Goal: Task Accomplishment & Management: Use online tool/utility

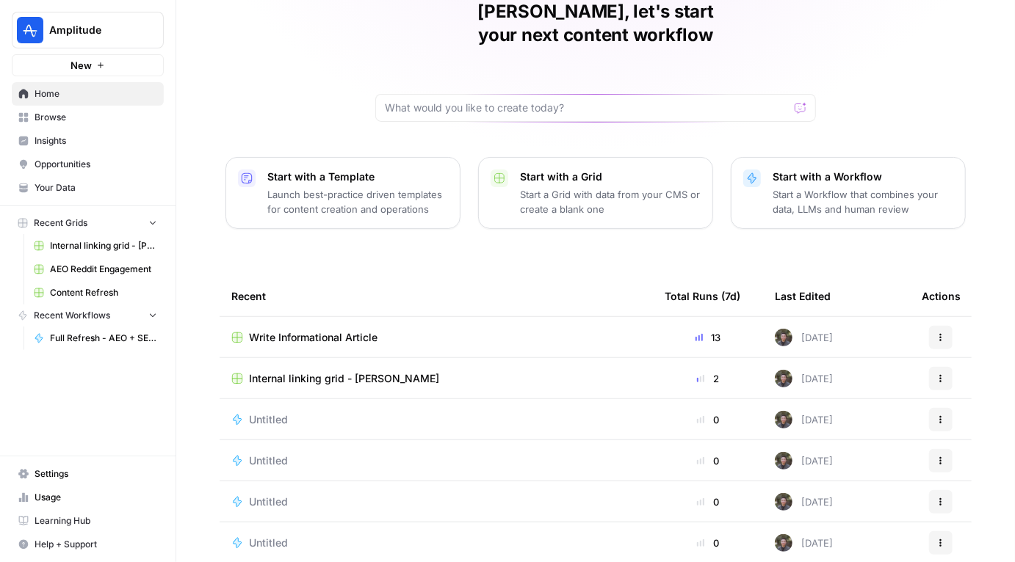
scroll to position [70, 0]
click at [363, 330] on span "Write Informational Article" at bounding box center [313, 337] width 128 height 15
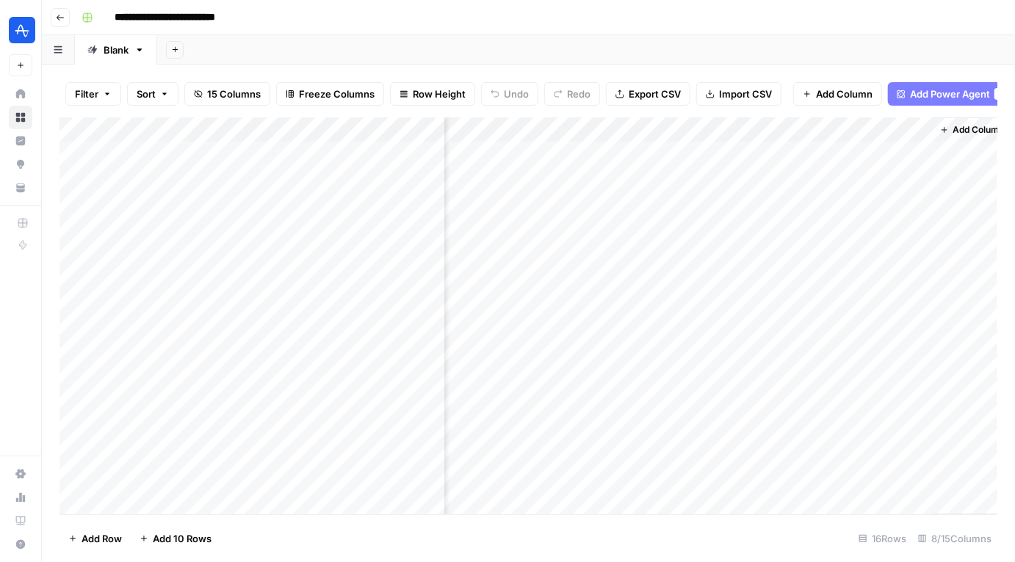
scroll to position [0, 613]
click at [651, 449] on div "Add Column" at bounding box center [528, 316] width 938 height 398
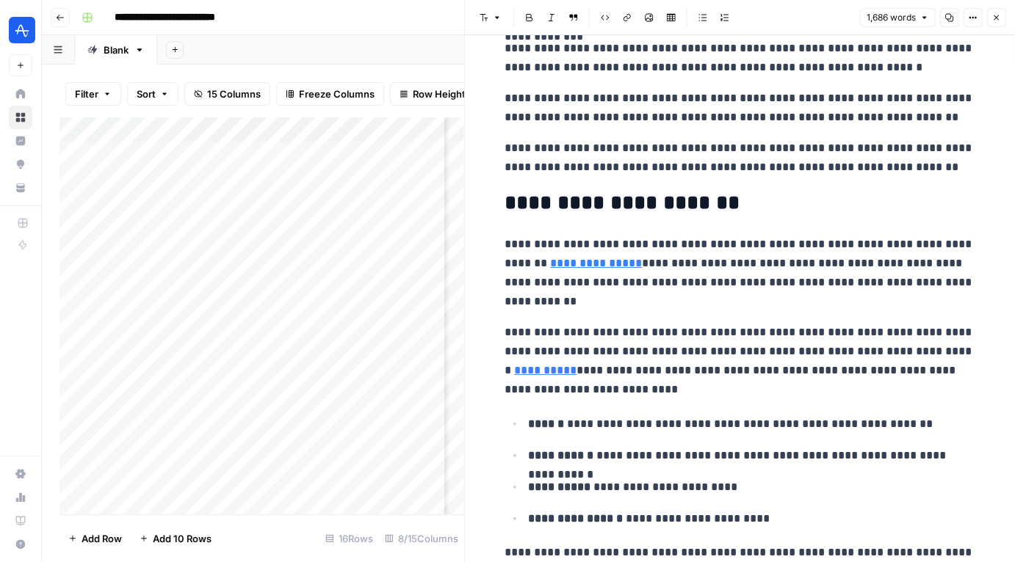
scroll to position [170, 0]
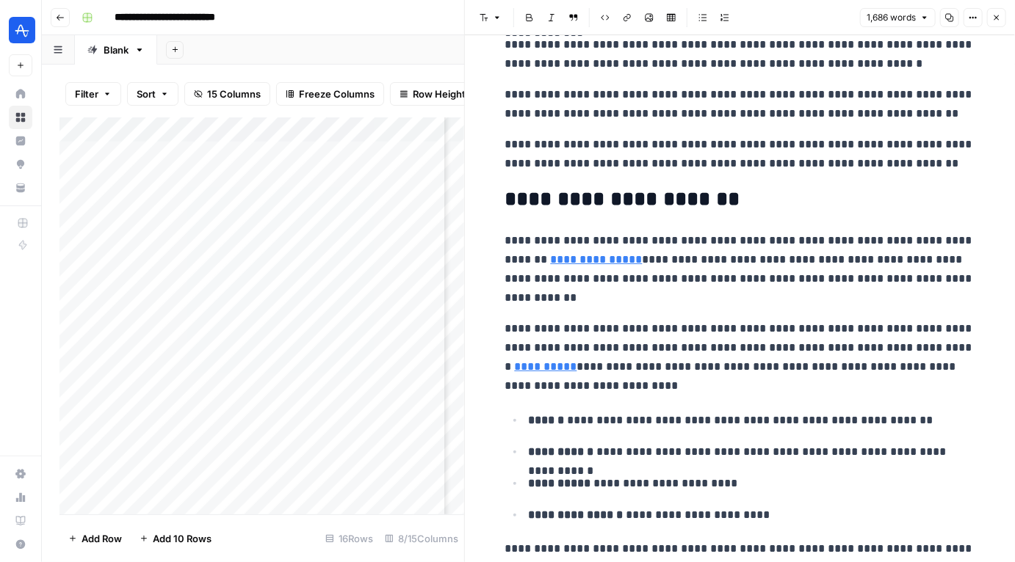
click at [610, 265] on link "**********" at bounding box center [597, 259] width 92 height 11
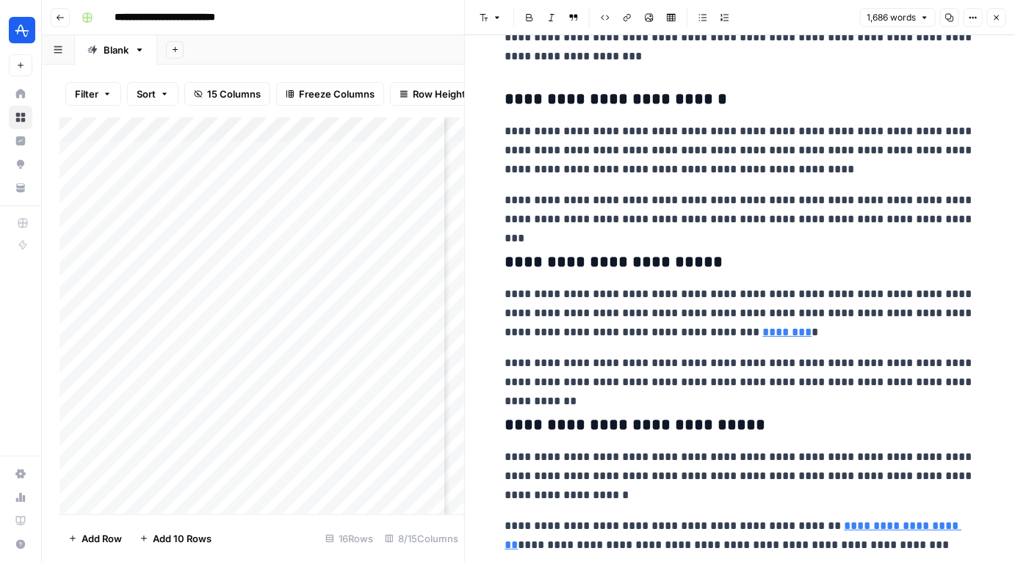
scroll to position [1311, 0]
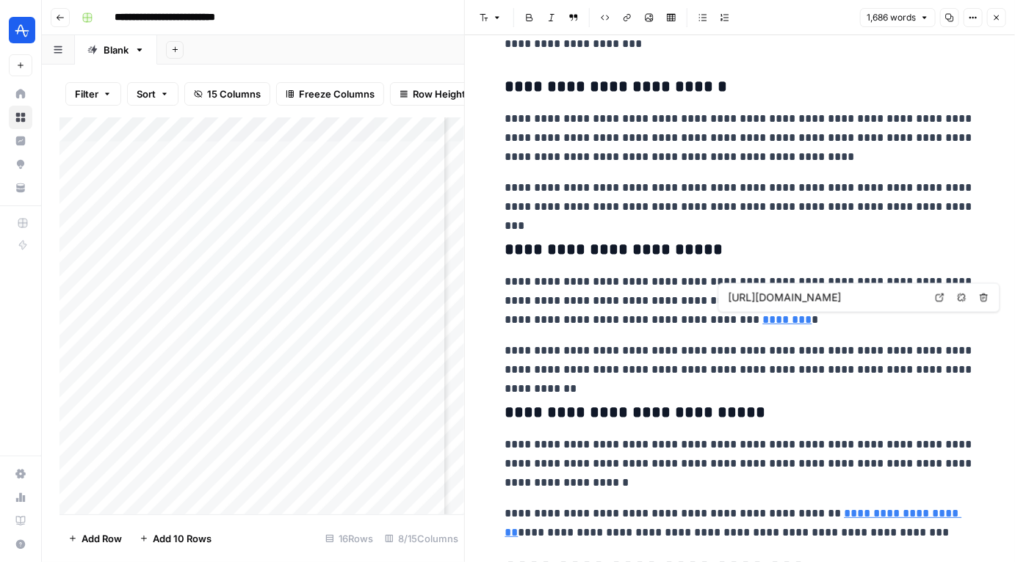
type input "https://amplitude.com/templates/feature-adoption"
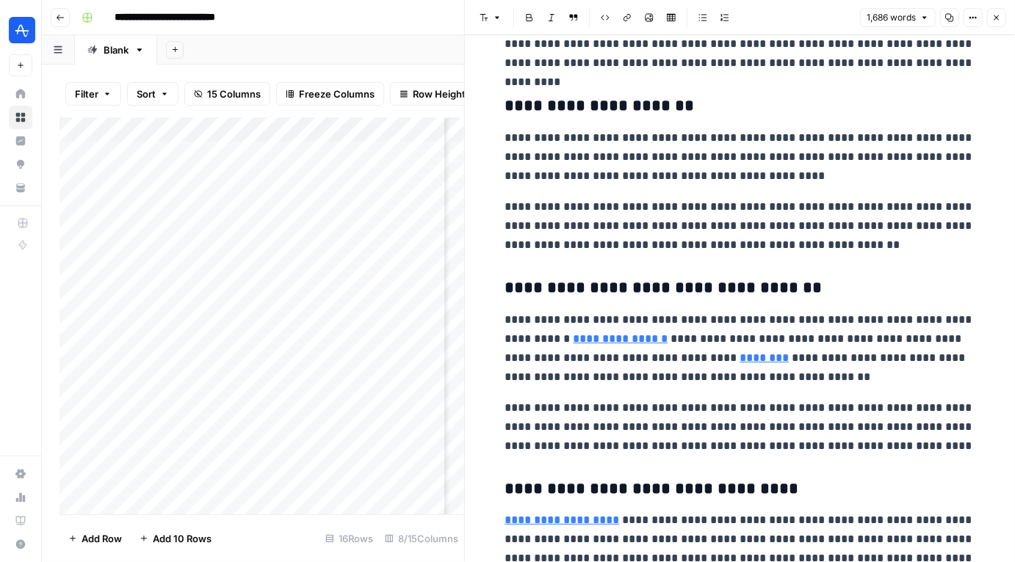
scroll to position [2793, 0]
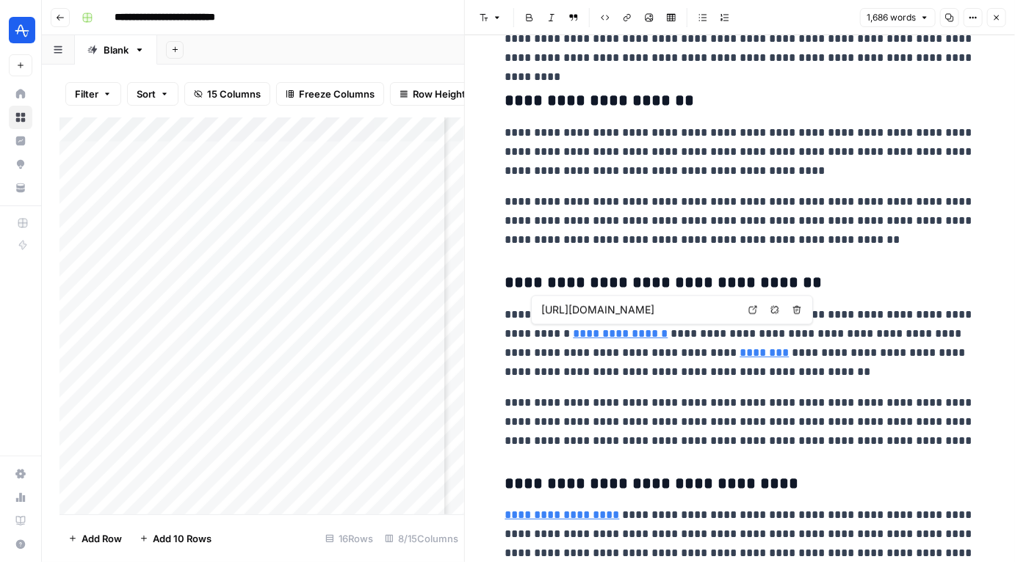
type input "https://mixpanel.com/"
click at [712, 283] on h3 "**********" at bounding box center [740, 283] width 470 height 21
click at [999, 15] on icon "button" at bounding box center [996, 17] width 9 height 9
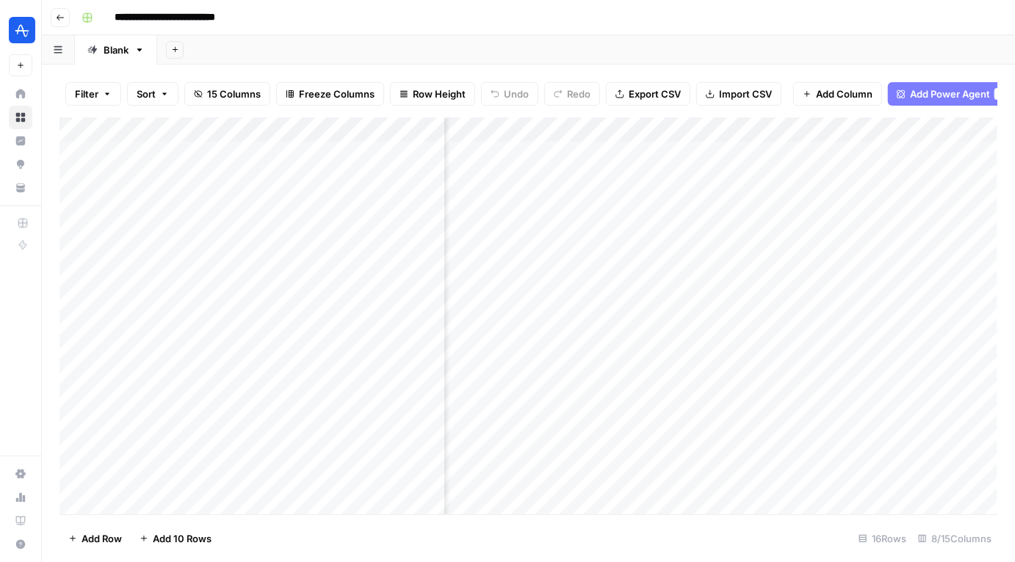
scroll to position [0, 420]
click at [696, 131] on div "Add Column" at bounding box center [528, 316] width 938 height 398
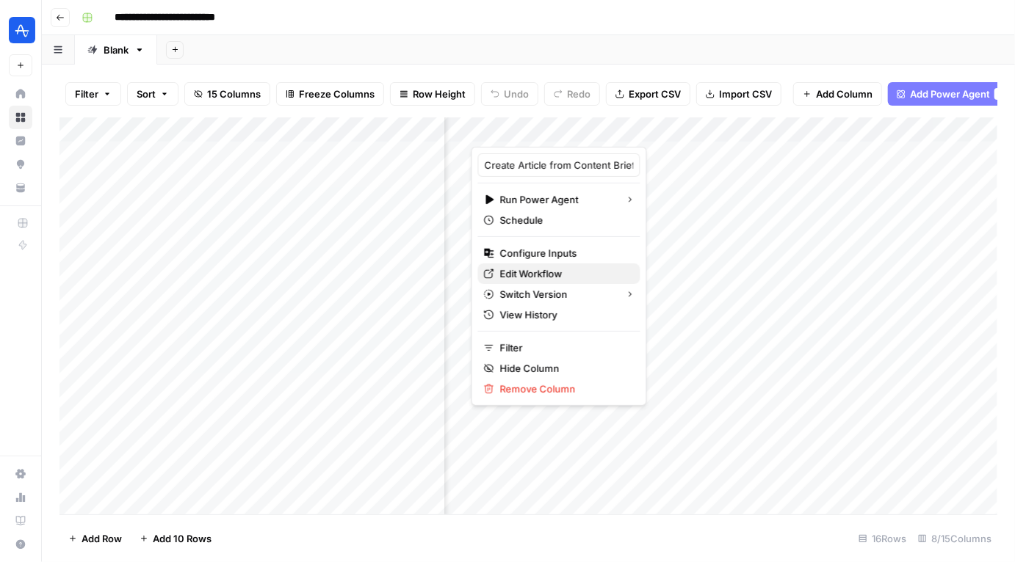
click at [544, 278] on span "Edit Workflow" at bounding box center [564, 274] width 128 height 15
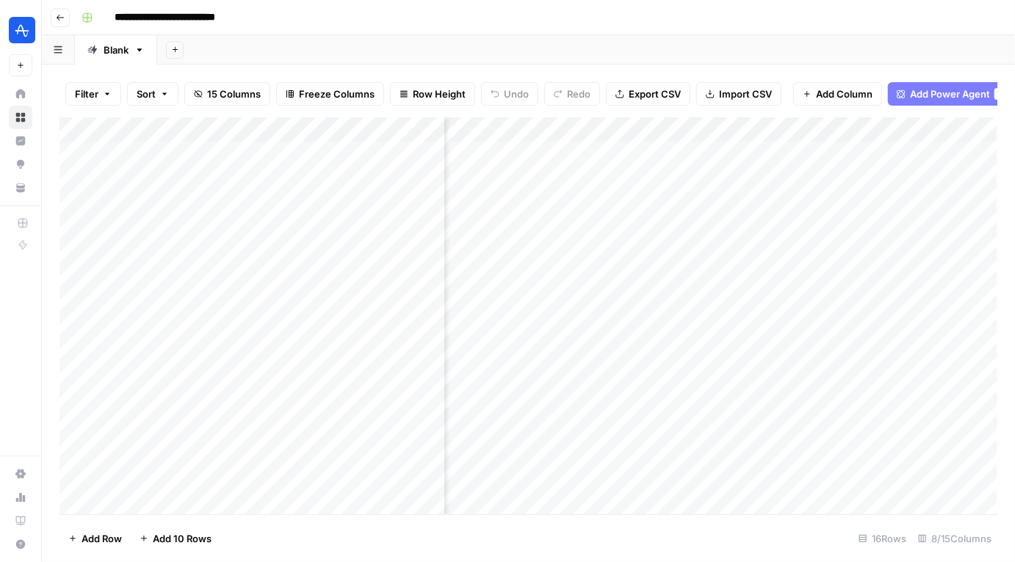
scroll to position [0, 0]
click at [726, 134] on div "Add Column" at bounding box center [528, 316] width 938 height 398
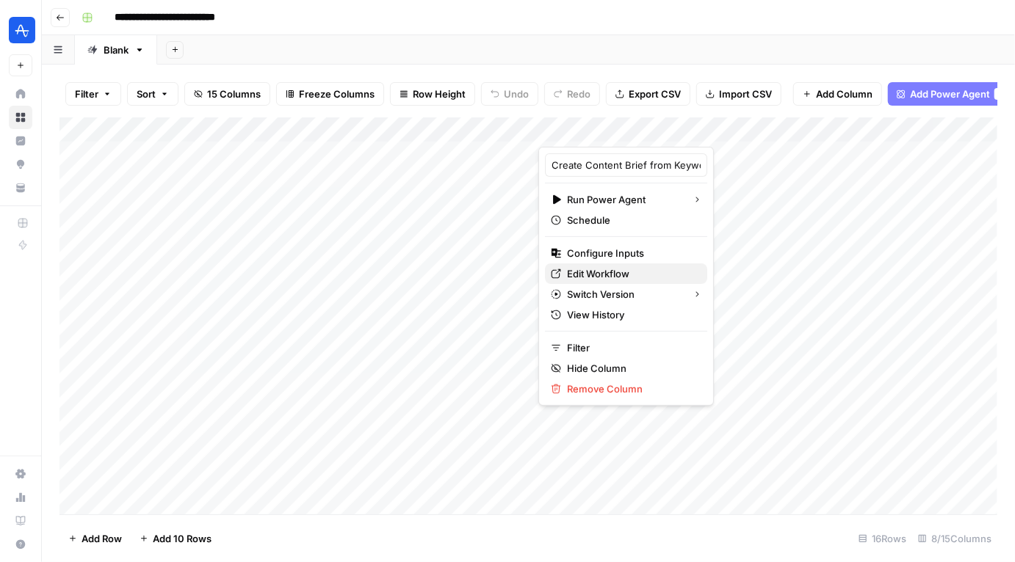
click at [618, 275] on span "Edit Workflow" at bounding box center [631, 274] width 128 height 15
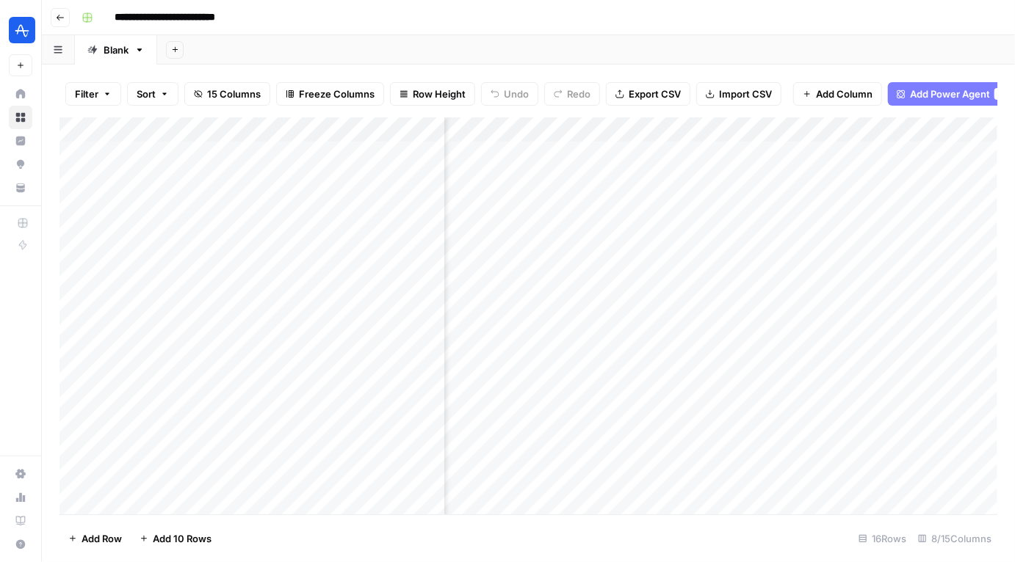
scroll to position [0, 627]
click at [637, 452] on div "Add Column" at bounding box center [528, 316] width 938 height 398
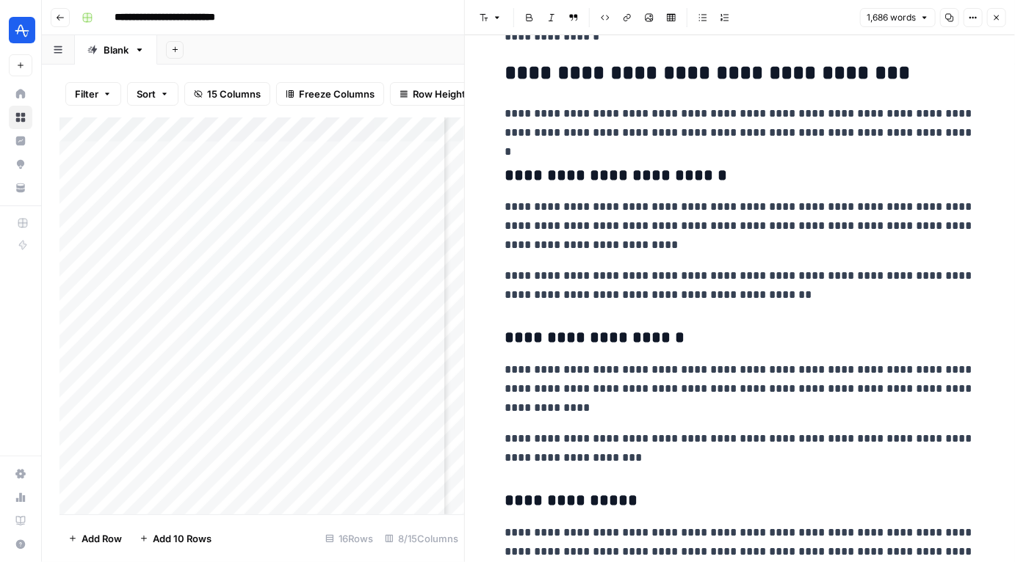
scroll to position [5188, 0]
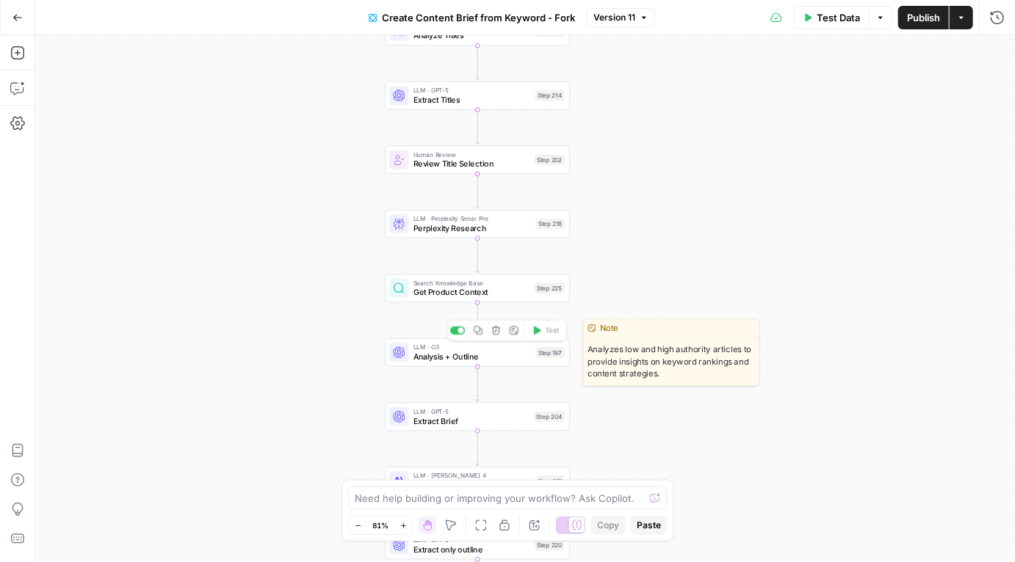
click at [496, 366] on div "LLM · O3 Analysis + Outline Step 197 Copy step Delete step Edit Note Test" at bounding box center [477, 352] width 184 height 29
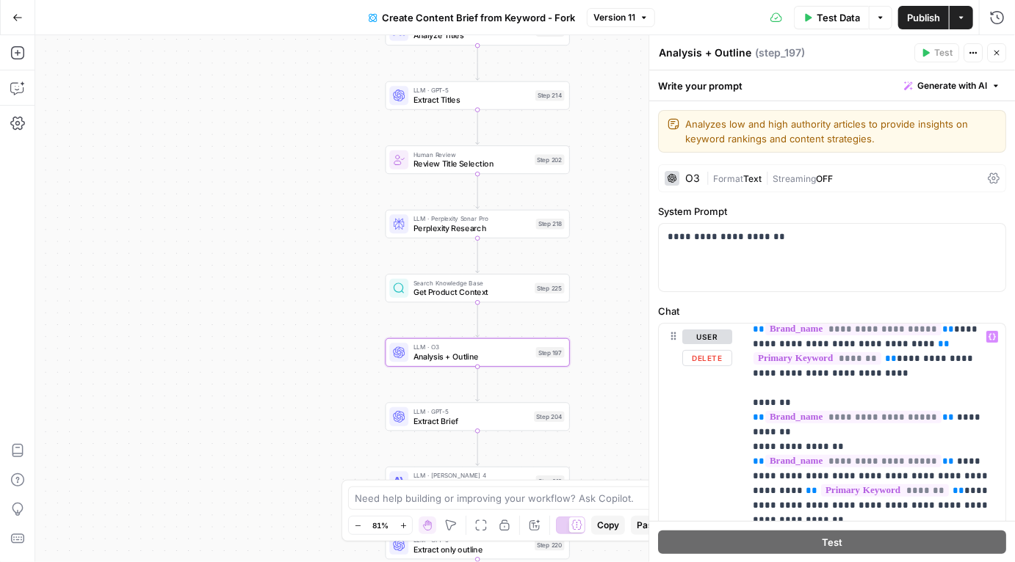
scroll to position [3476, 0]
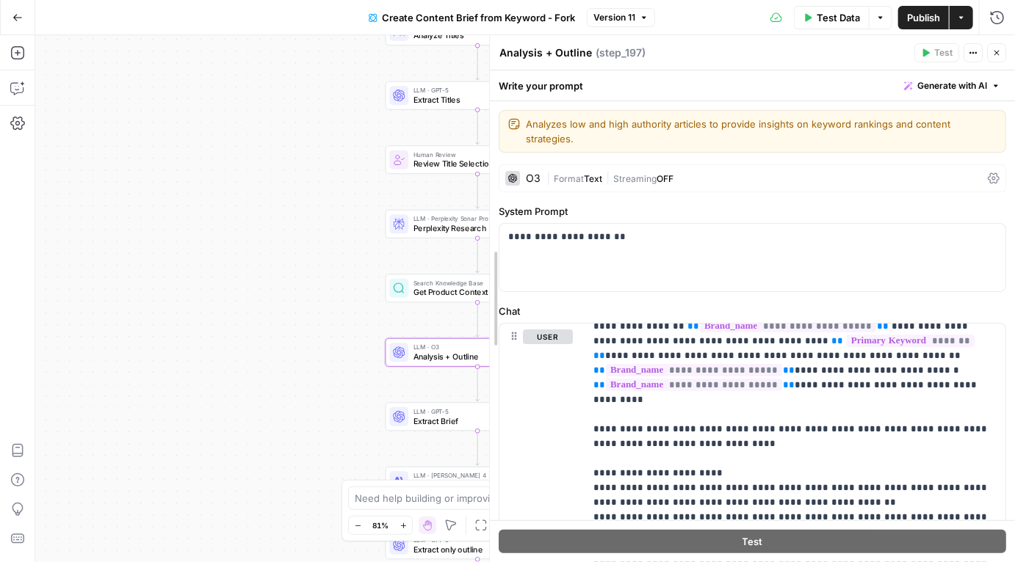
drag, startPoint x: 649, startPoint y: 255, endPoint x: 490, endPoint y: 256, distance: 159.3
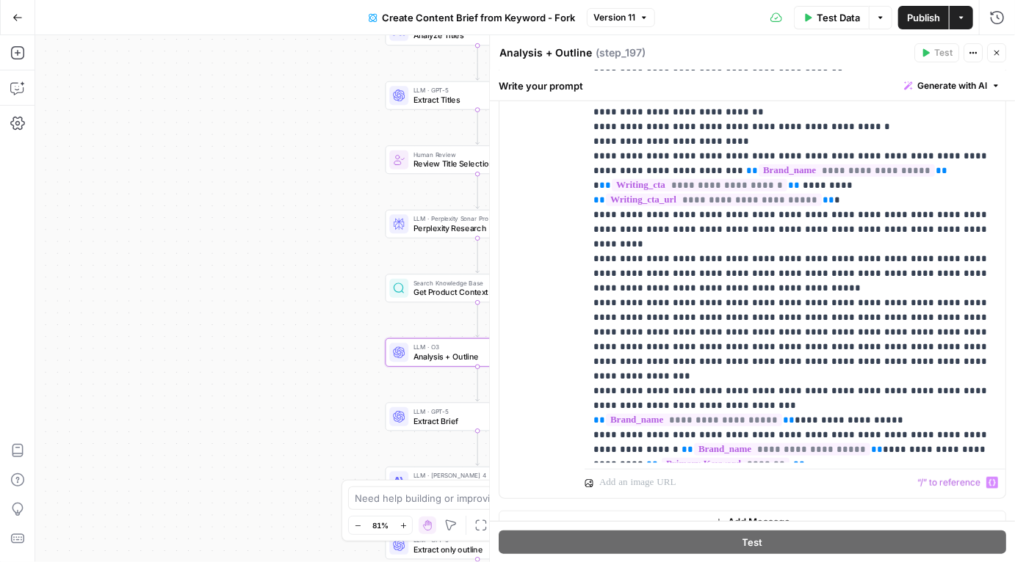
scroll to position [463, 0]
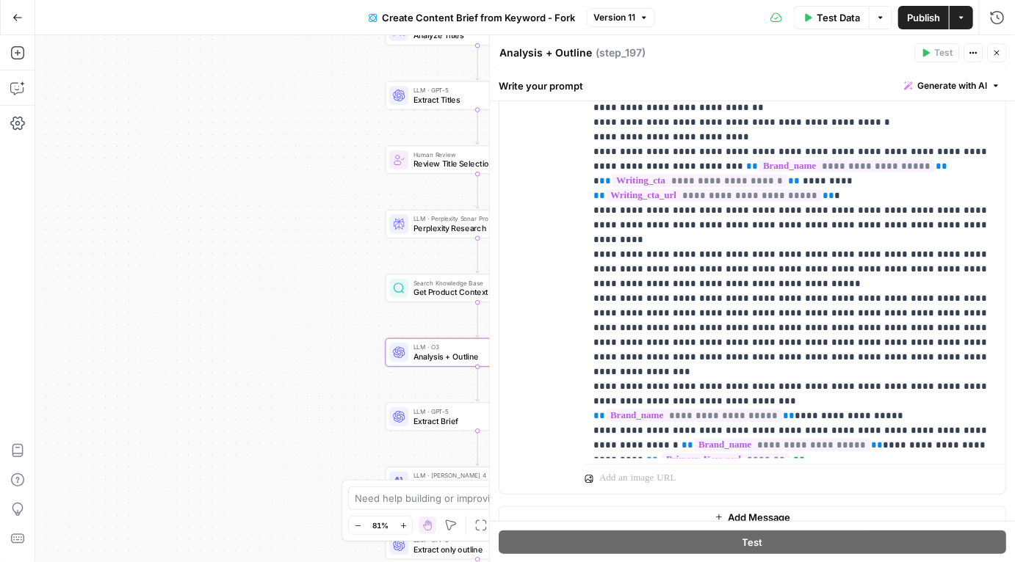
click at [993, 48] on icon "button" at bounding box center [996, 52] width 9 height 9
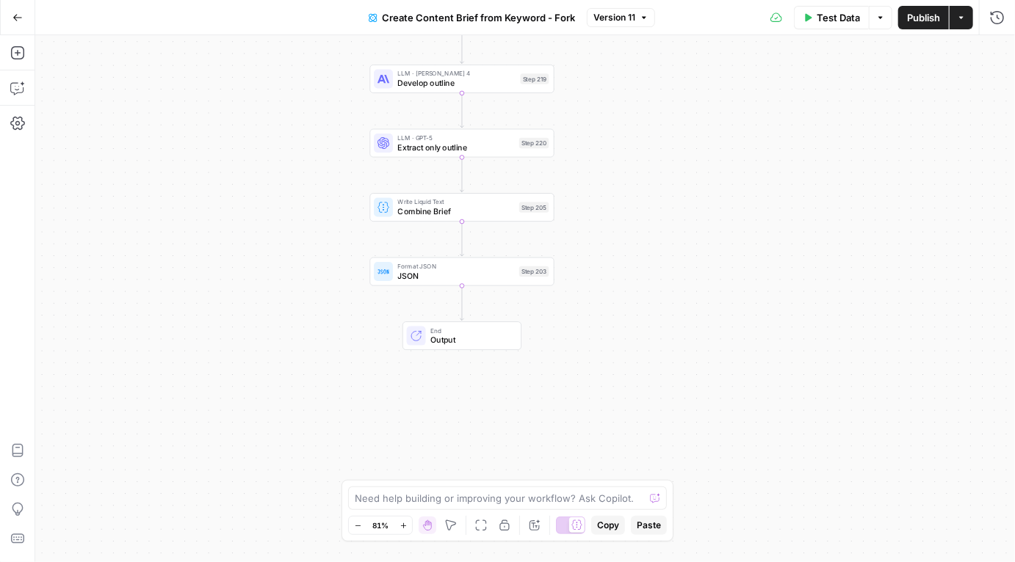
click at [17, 19] on icon "button" at bounding box center [17, 17] width 10 height 10
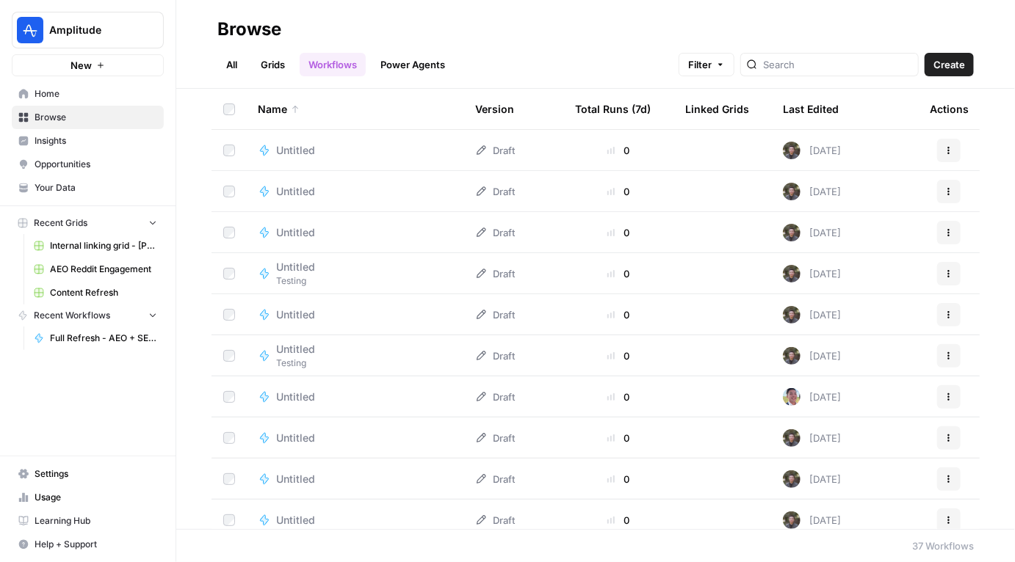
click at [230, 65] on link "All" at bounding box center [231, 64] width 29 height 23
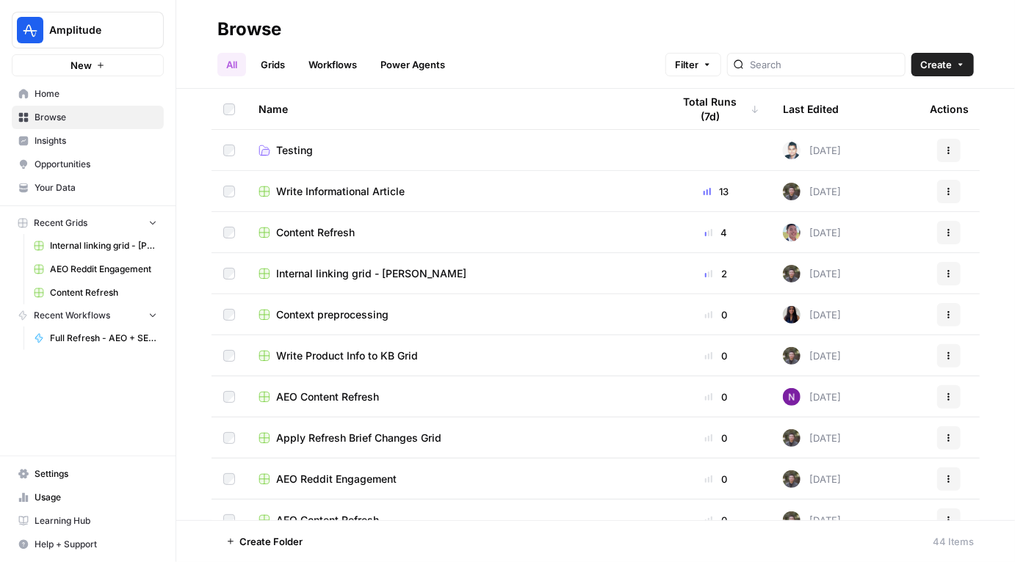
click at [294, 148] on span "Testing" at bounding box center [294, 150] width 37 height 15
click at [378, 189] on span "Write Informational Article" at bounding box center [340, 191] width 128 height 15
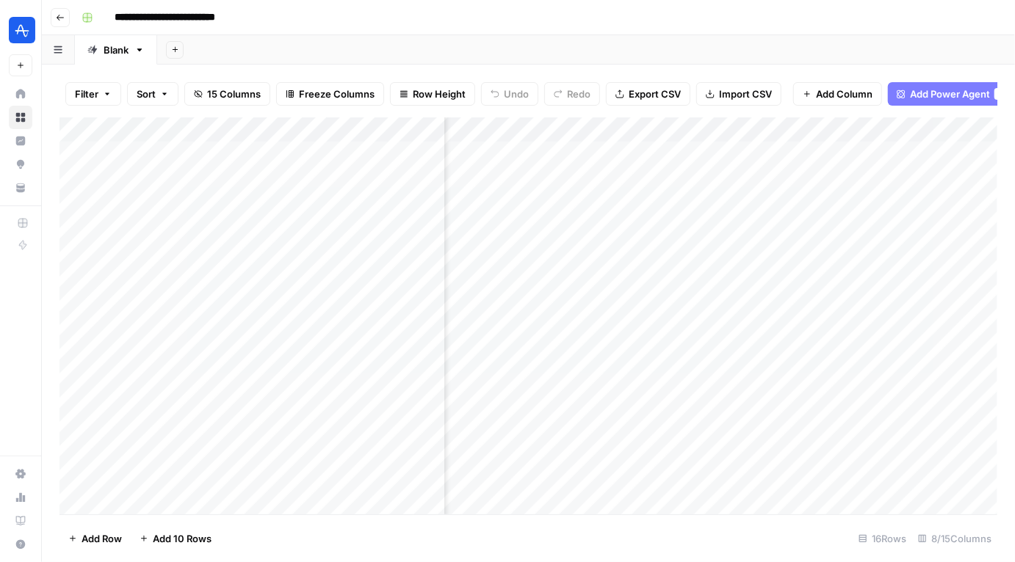
scroll to position [0, 259]
click at [858, 128] on div "Add Column" at bounding box center [528, 316] width 938 height 398
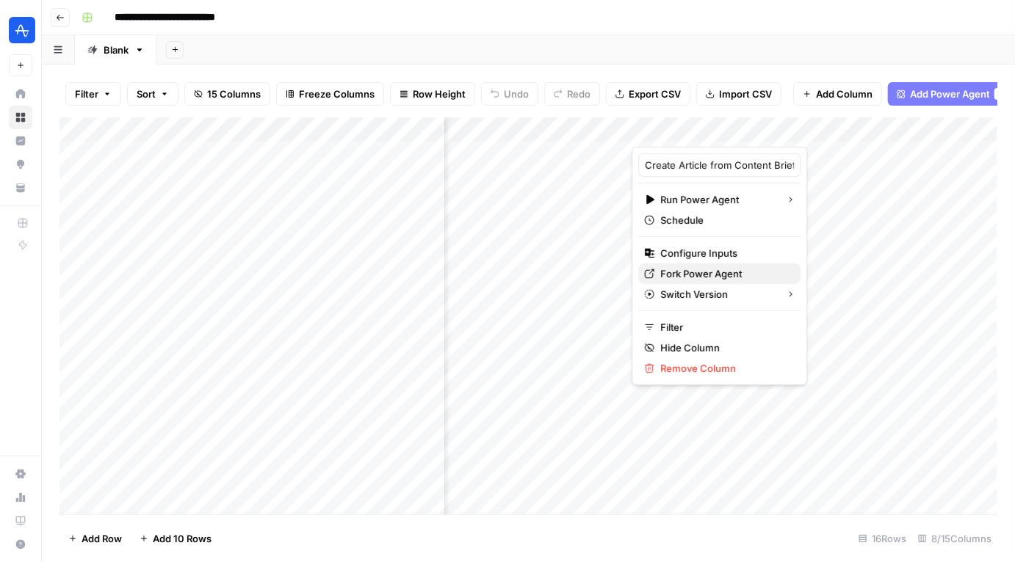
click at [699, 281] on button "Fork Power Agent" at bounding box center [719, 274] width 162 height 21
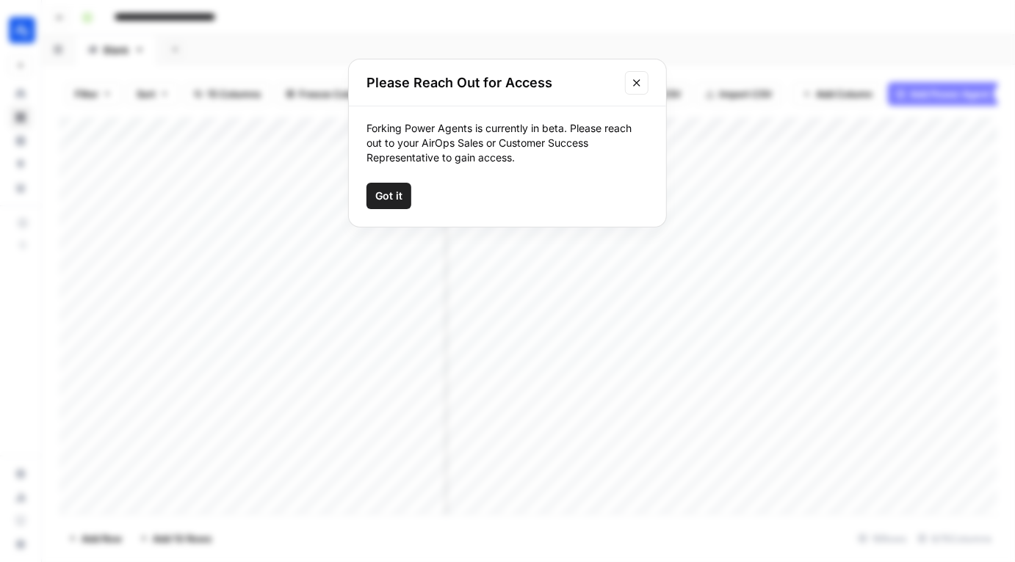
click at [654, 78] on div "Please Reach Out for Access" at bounding box center [507, 82] width 317 height 47
click at [645, 78] on button "Close modal" at bounding box center [636, 82] width 23 height 23
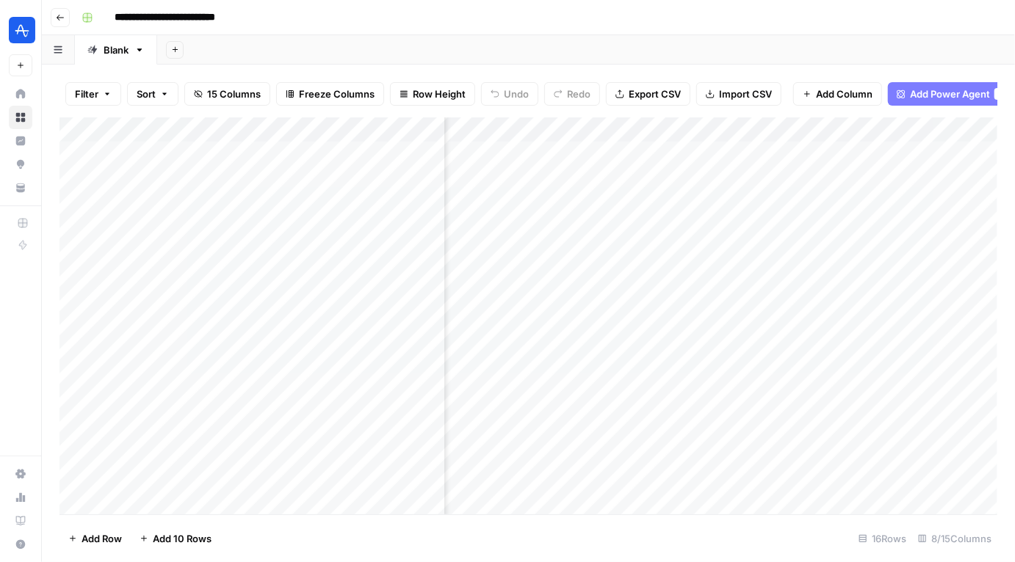
click at [852, 130] on div "Add Column" at bounding box center [528, 316] width 938 height 398
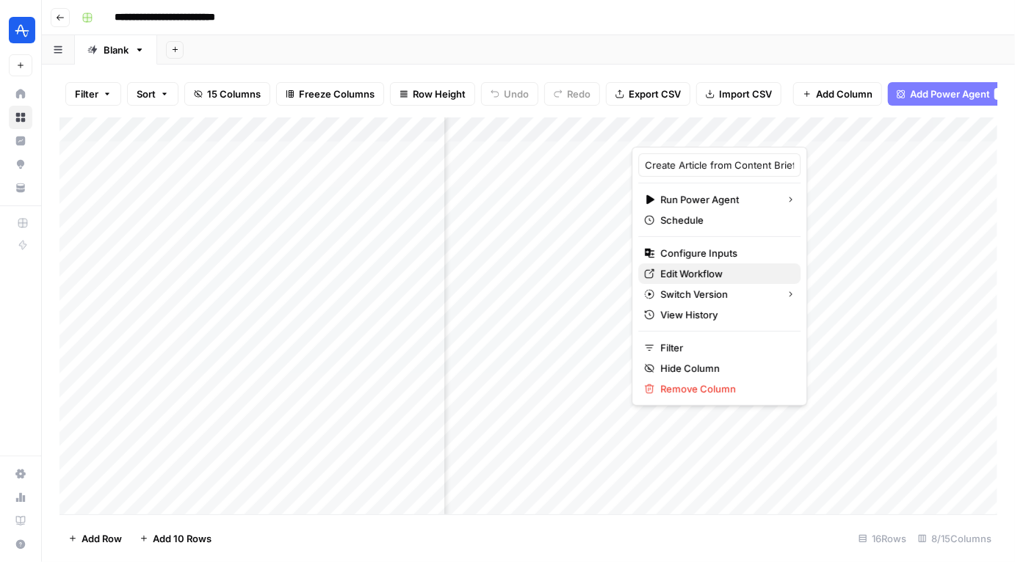
click at [709, 269] on span "Edit Workflow" at bounding box center [724, 274] width 128 height 15
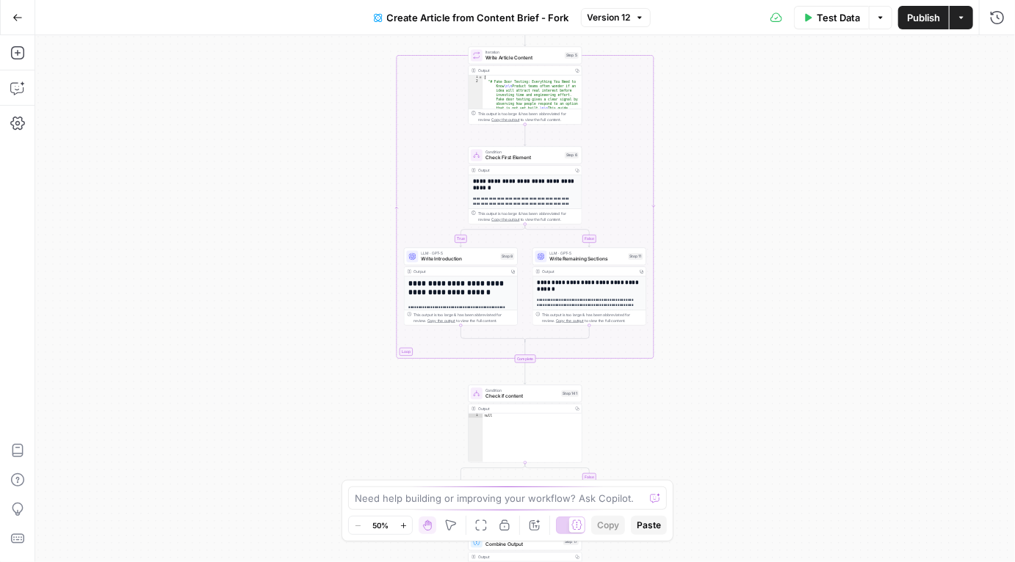
click at [711, 288] on div "true false true false Workflow Input Settings Inputs Google Search Google Searc…" at bounding box center [524, 298] width 979 height 527
click at [719, 172] on div "true false true false Workflow Input Settings Inputs Google Search Google Searc…" at bounding box center [524, 298] width 979 height 527
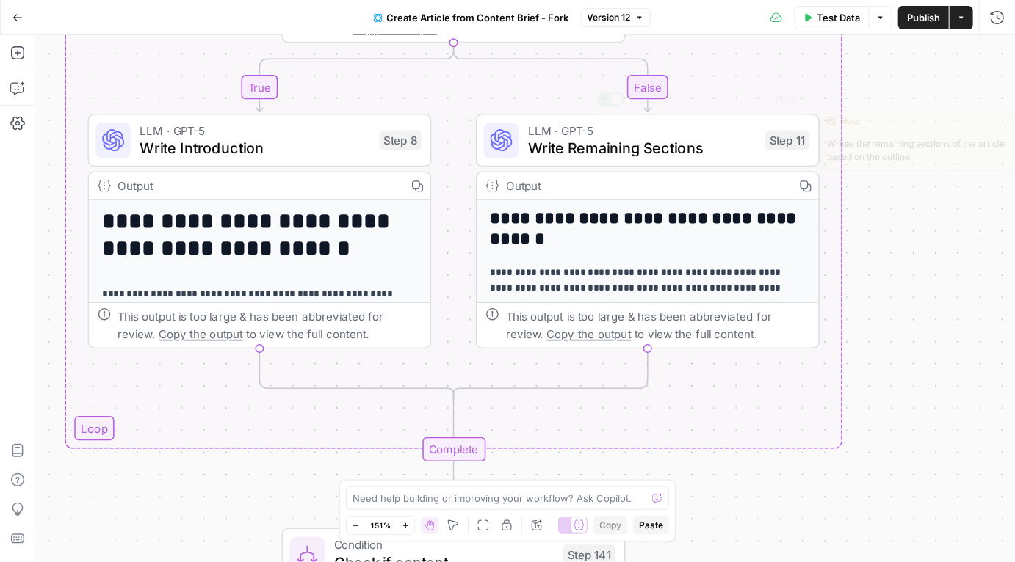
click at [280, 151] on span "Write Introduction" at bounding box center [255, 148] width 231 height 22
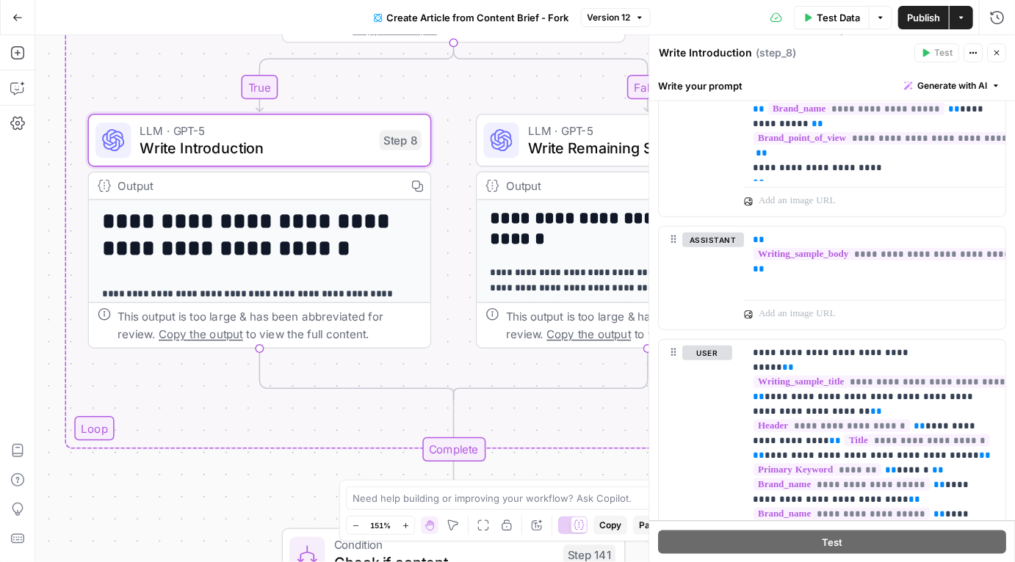
scroll to position [615, 0]
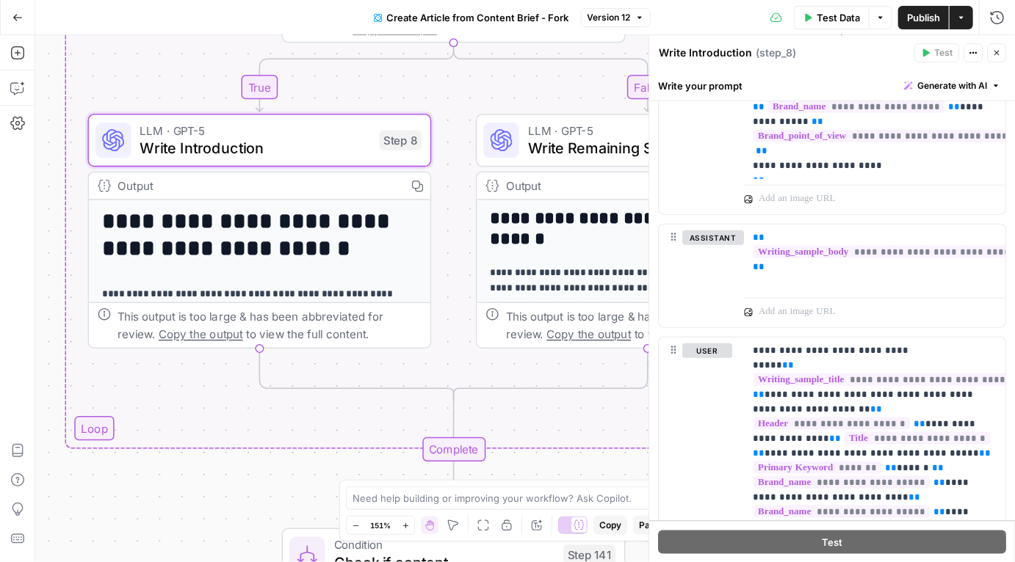
click at [998, 53] on icon "button" at bounding box center [996, 52] width 9 height 9
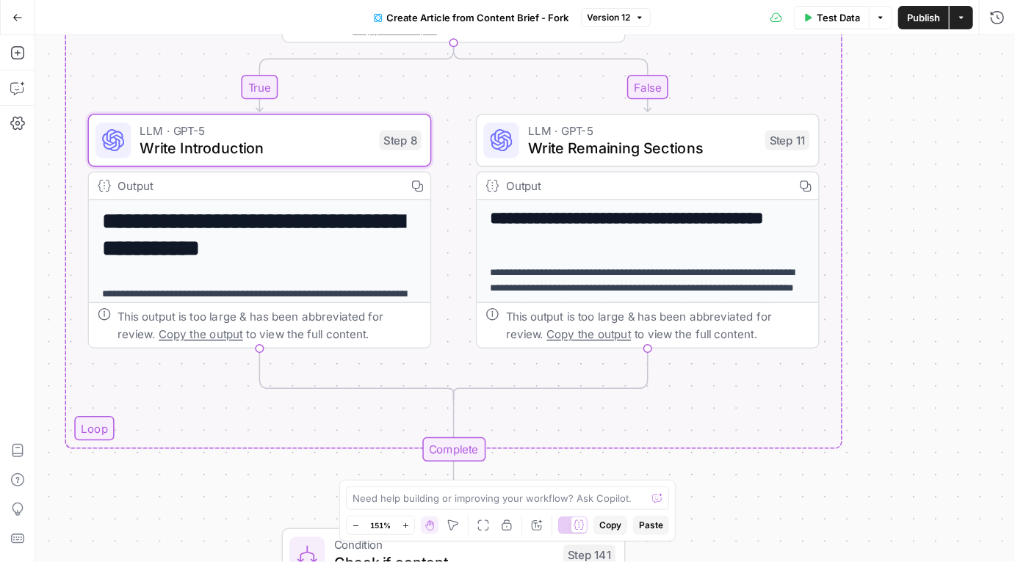
scroll to position [236, 0]
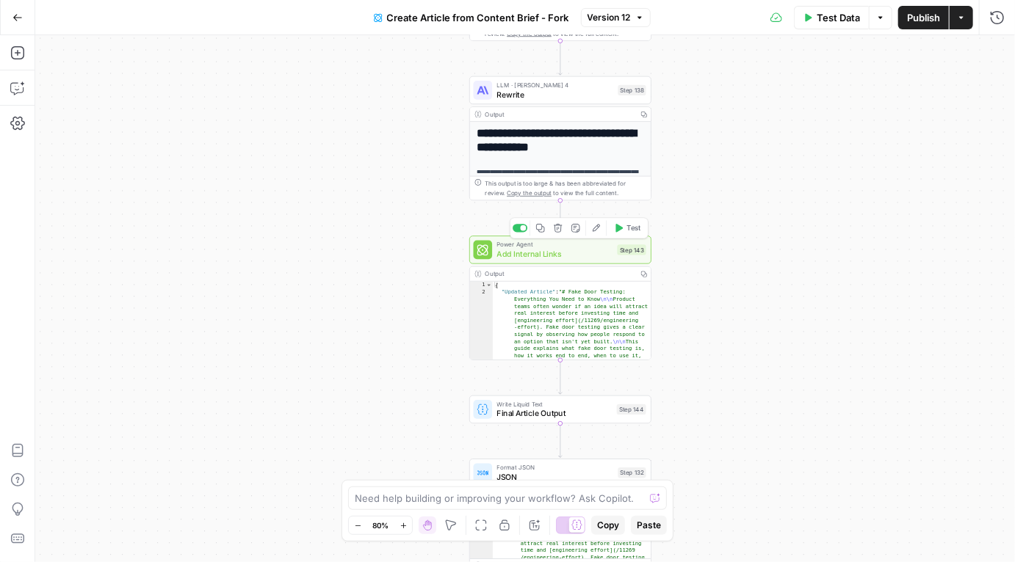
click at [591, 259] on span "Add Internal Links" at bounding box center [555, 254] width 116 height 12
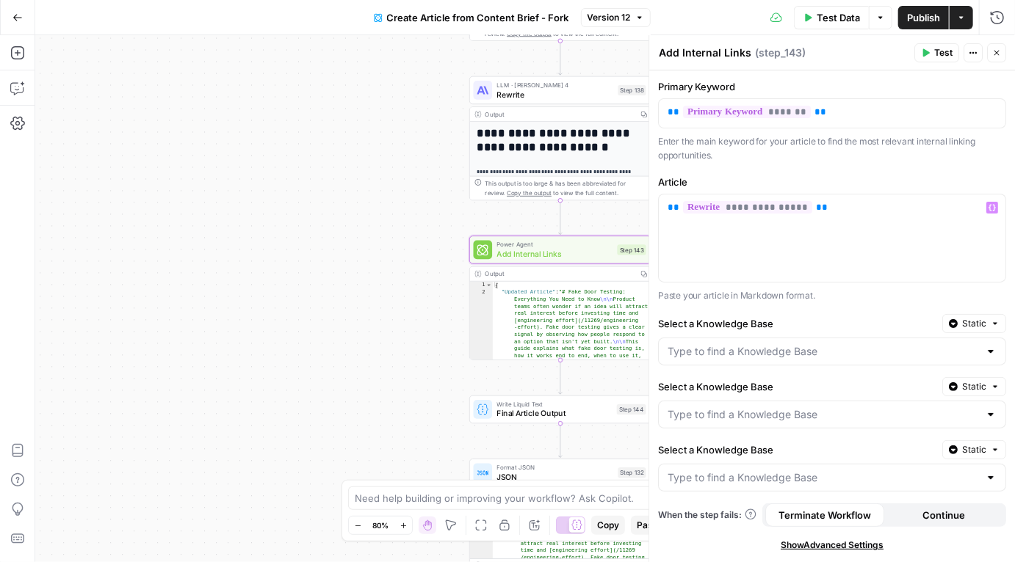
type input "Amplitude - Templates"
type input "Amplitude - Tracking Pages"
type input "Amplitude - Explore"
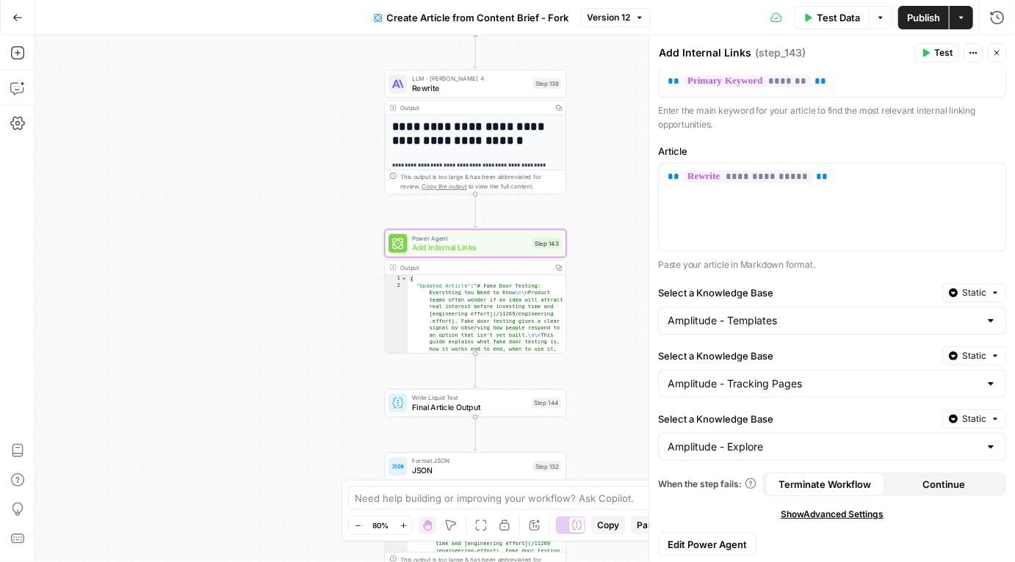
click at [694, 540] on span "Edit Power Agent" at bounding box center [706, 544] width 79 height 15
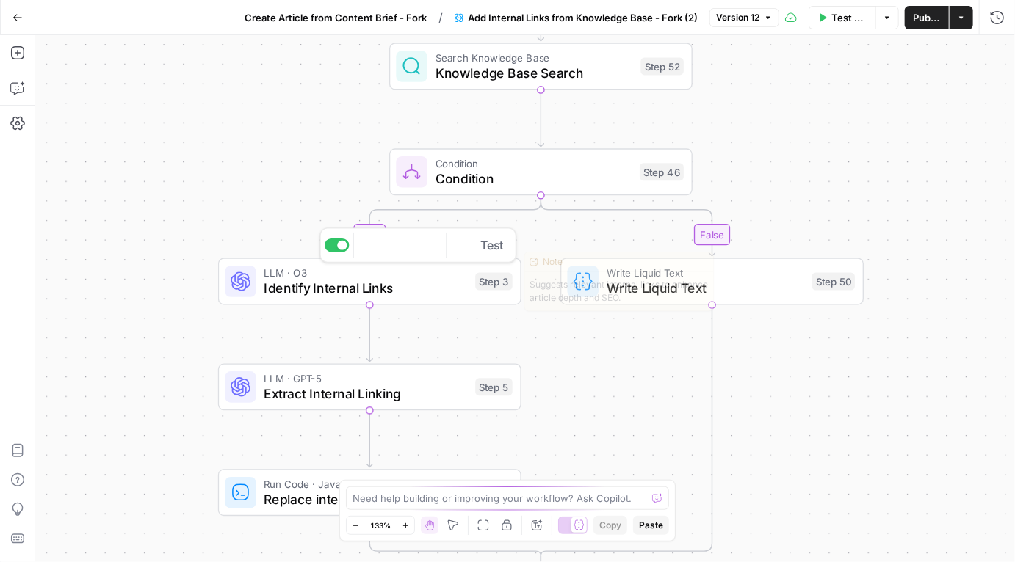
click at [361, 280] on span "Identify Internal Links" at bounding box center [365, 289] width 203 height 20
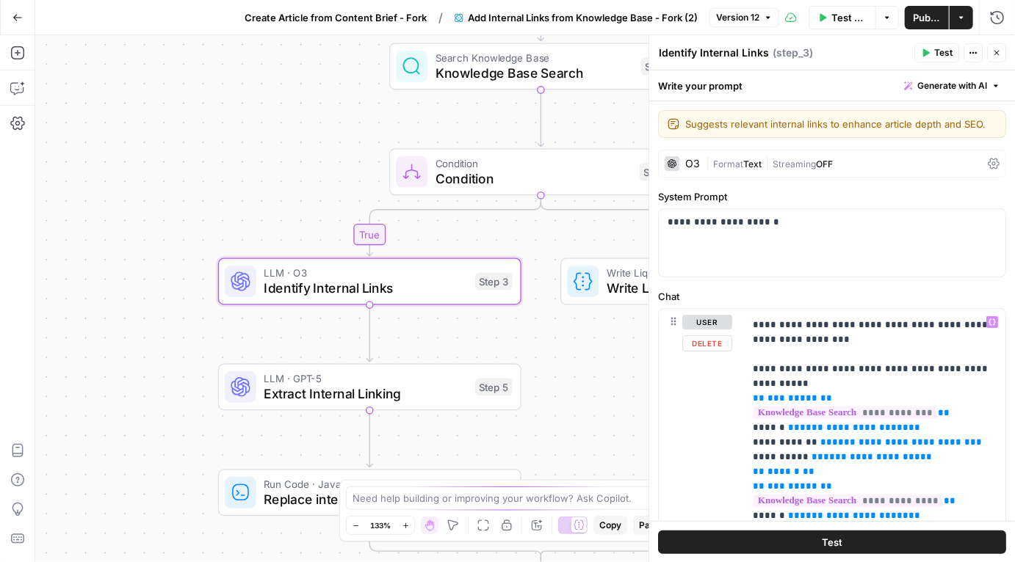
scroll to position [128, 0]
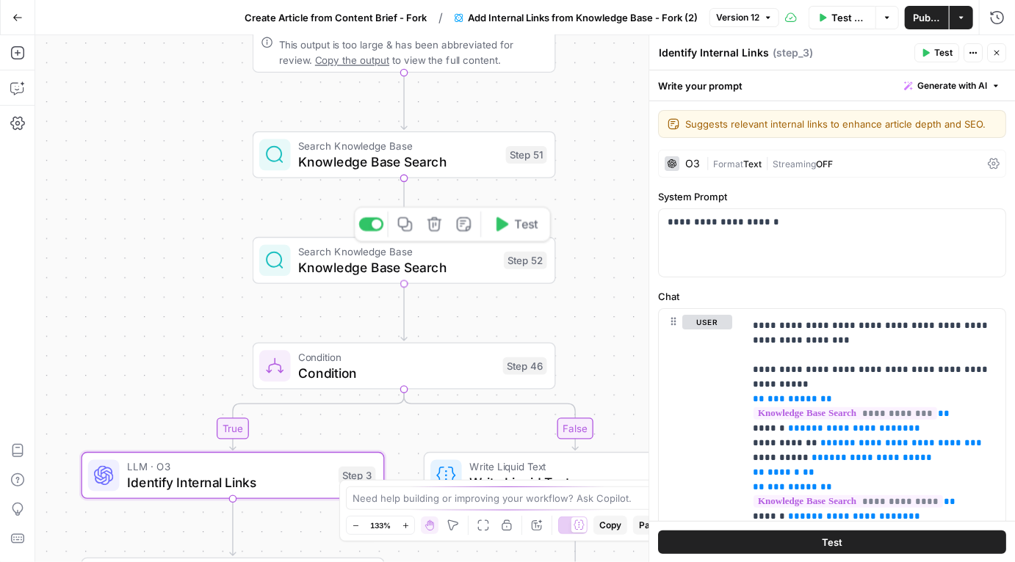
click at [410, 269] on span "Knowledge Base Search" at bounding box center [397, 268] width 198 height 20
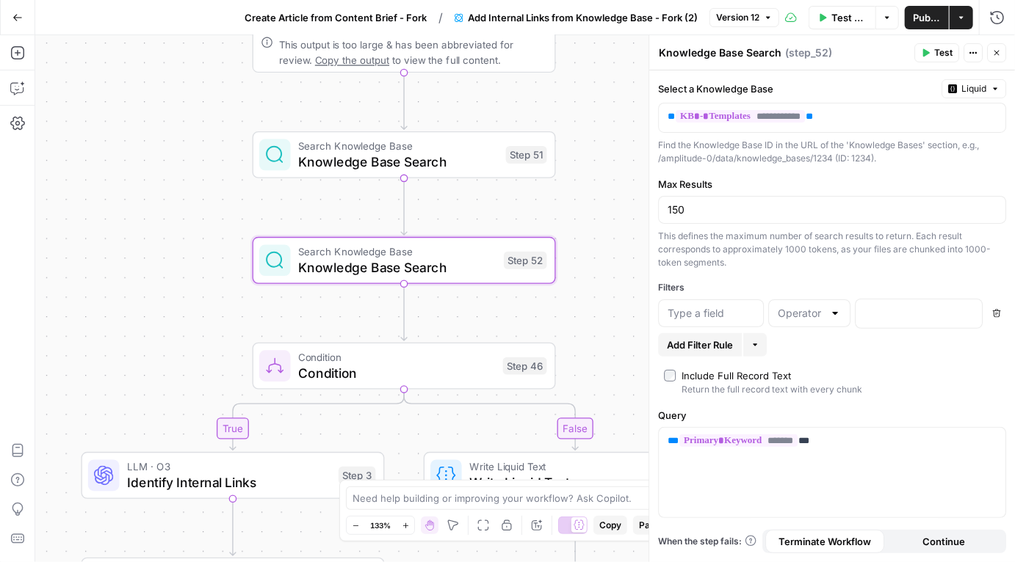
click at [441, 164] on span "Knowledge Base Search" at bounding box center [398, 162] width 200 height 20
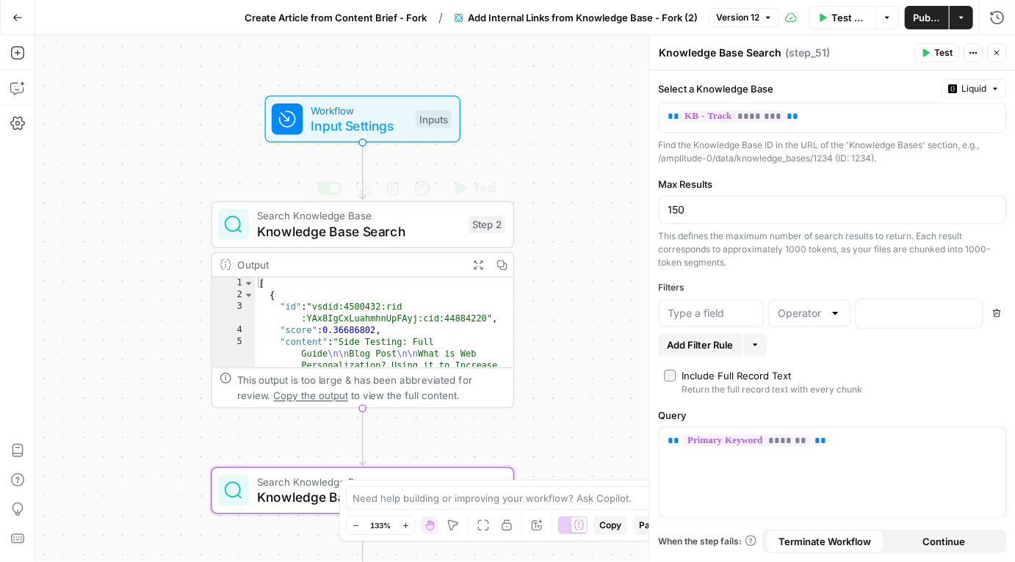
click at [412, 233] on span "Knowledge Base Search" at bounding box center [358, 232] width 203 height 20
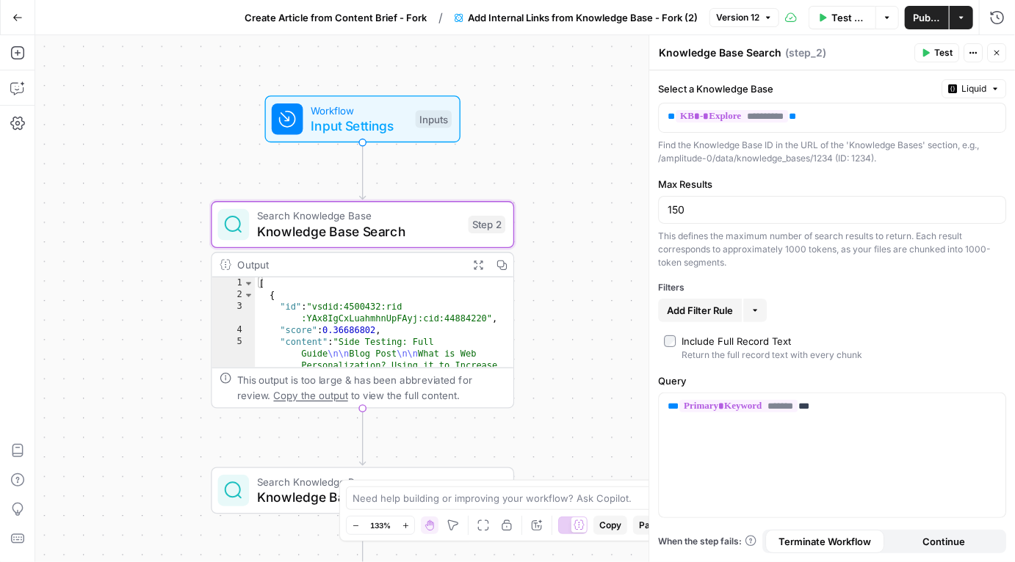
click at [999, 50] on icon "button" at bounding box center [996, 52] width 9 height 9
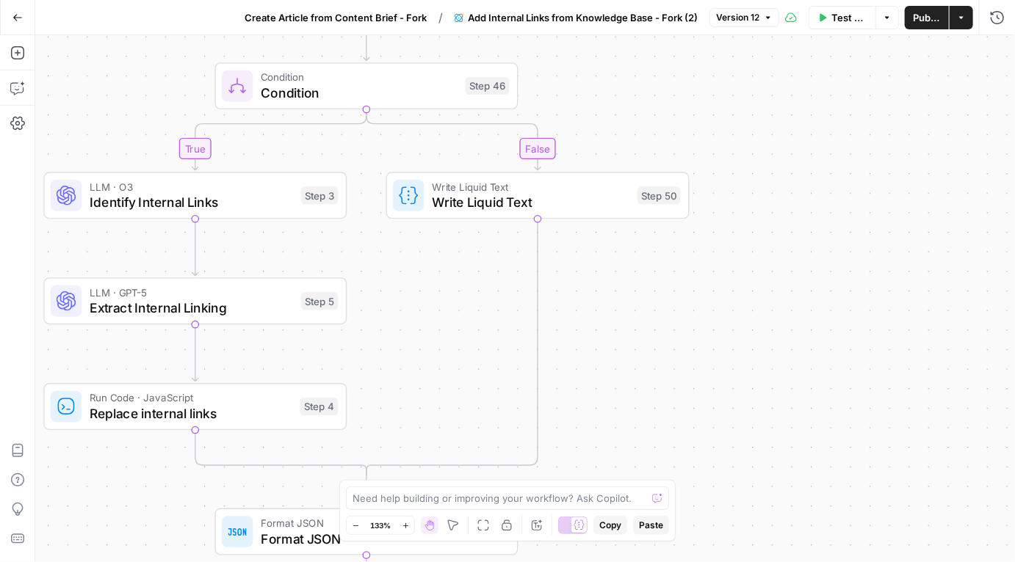
click at [209, 192] on span "Identify Internal Links" at bounding box center [191, 202] width 203 height 20
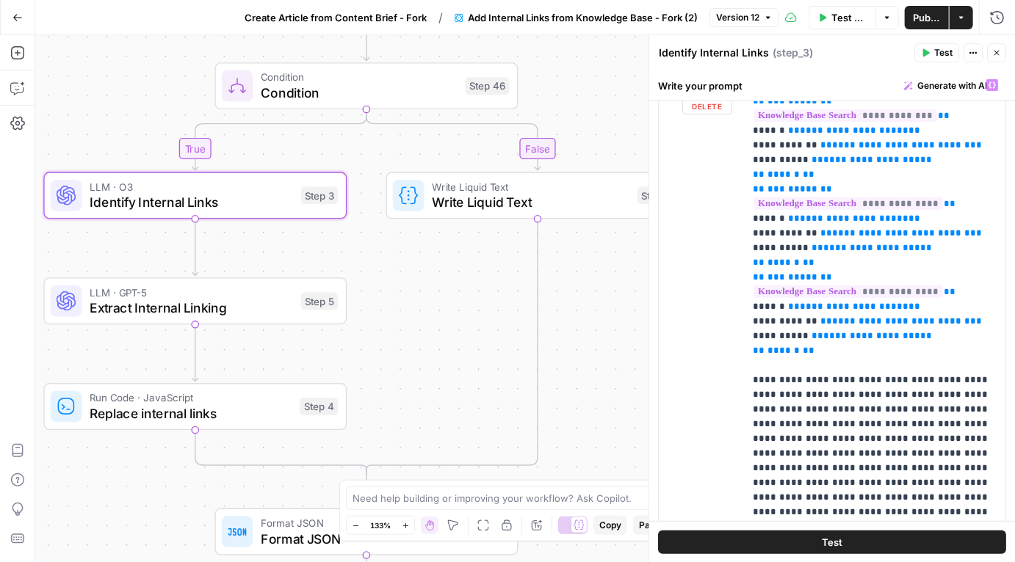
scroll to position [193, 0]
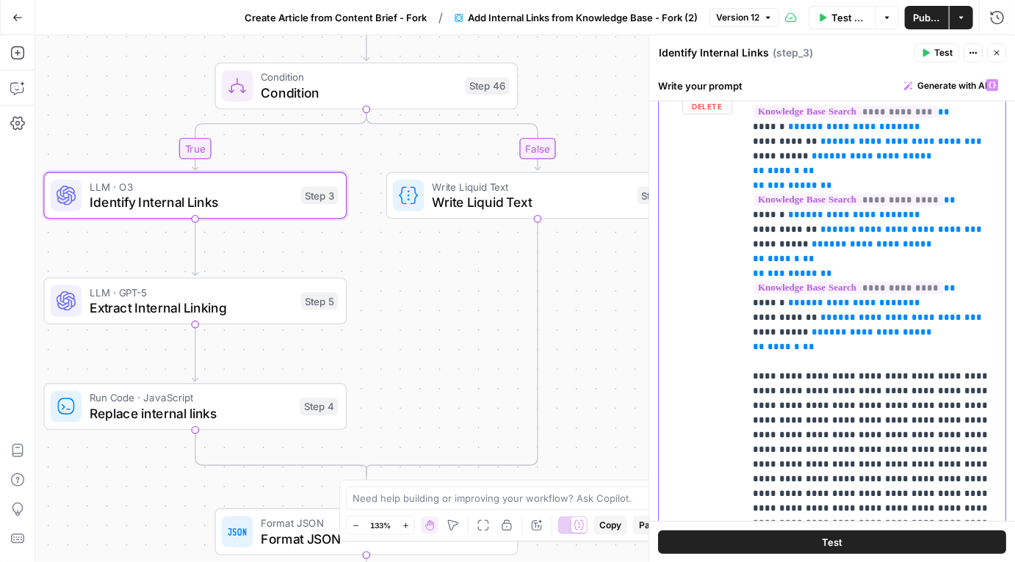
click at [845, 317] on p "**********" at bounding box center [875, 340] width 244 height 910
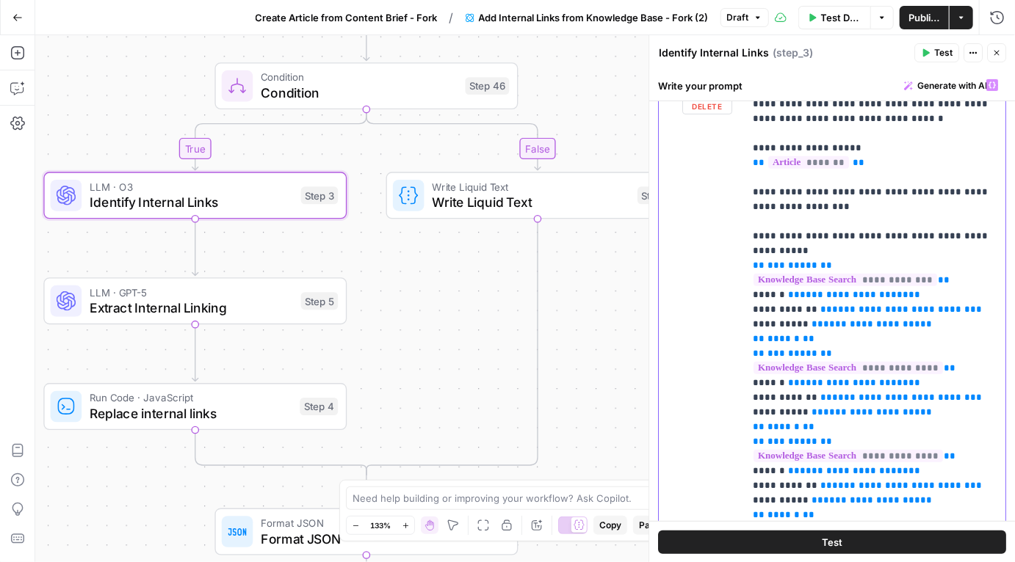
scroll to position [23, 0]
click at [834, 311] on p "**********" at bounding box center [875, 524] width 244 height 940
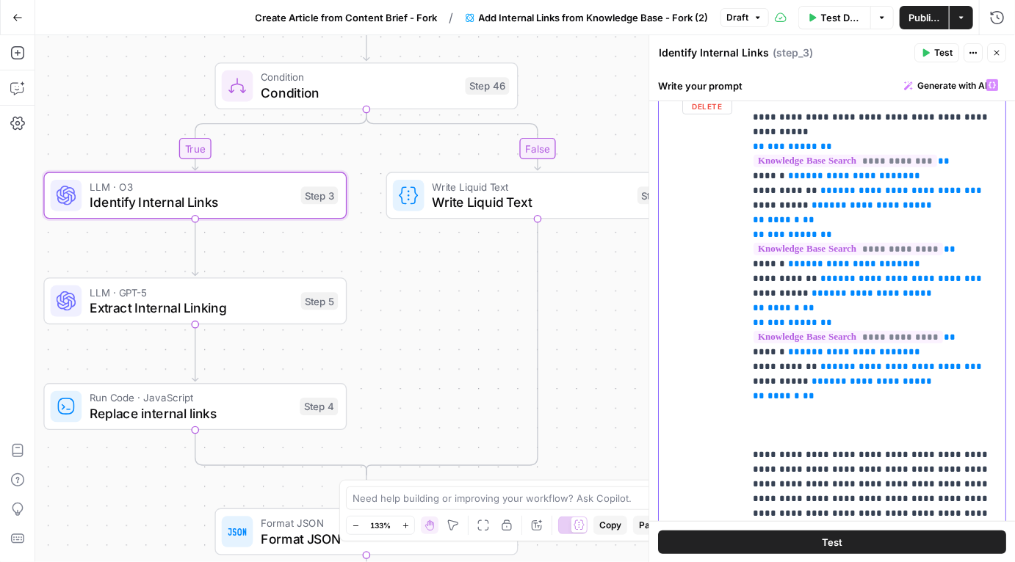
scroll to position [148, 0]
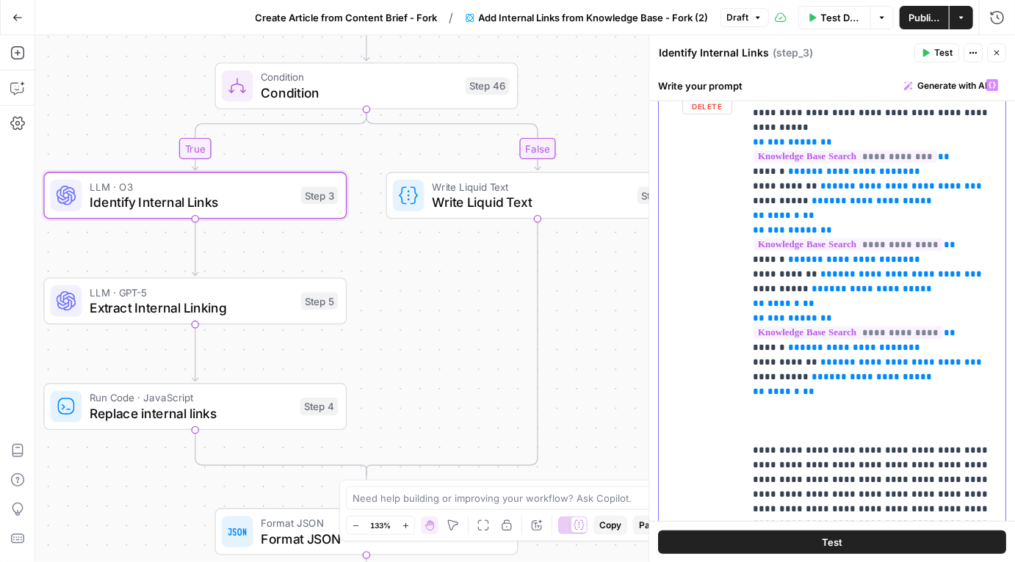
click at [791, 385] on p "**********" at bounding box center [875, 400] width 244 height 940
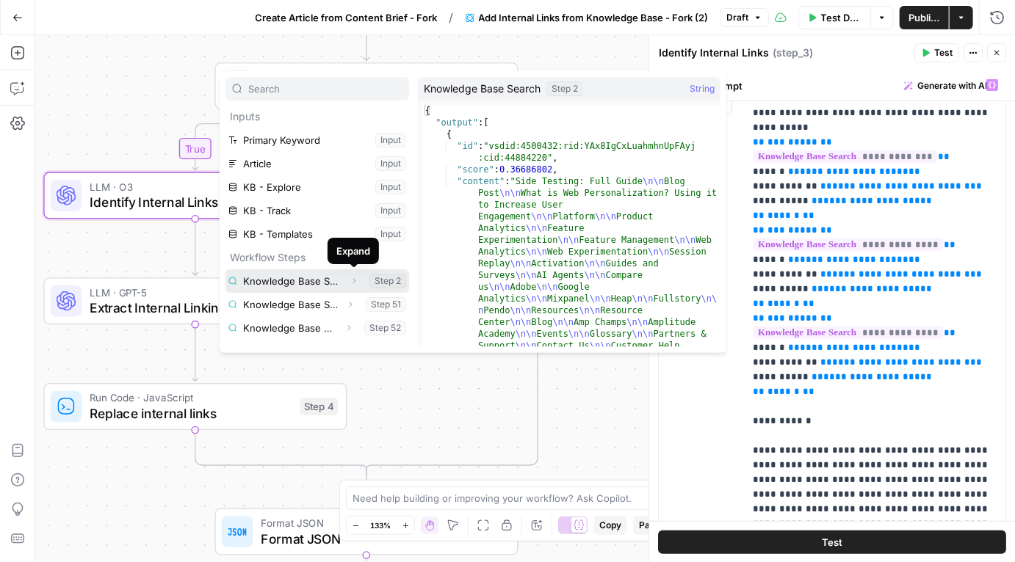
click at [352, 281] on icon "button" at bounding box center [353, 281] width 9 height 9
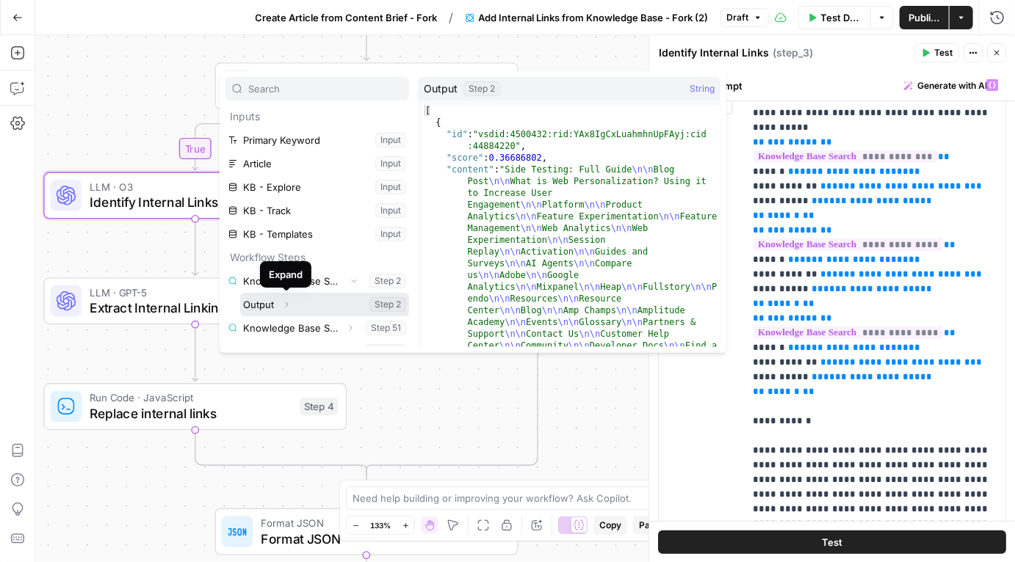
click at [286, 301] on icon "button" at bounding box center [286, 304] width 9 height 9
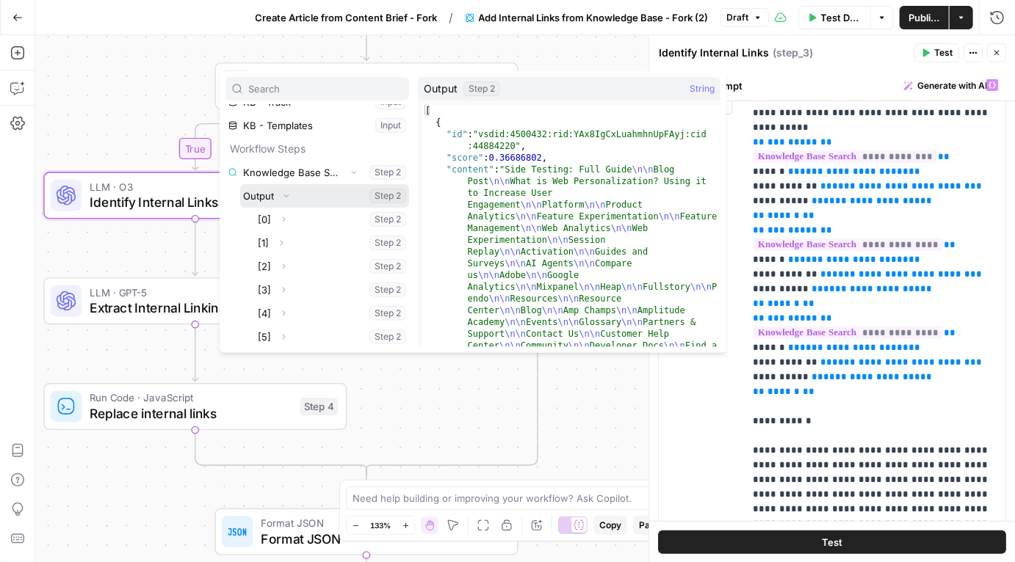
scroll to position [0, 0]
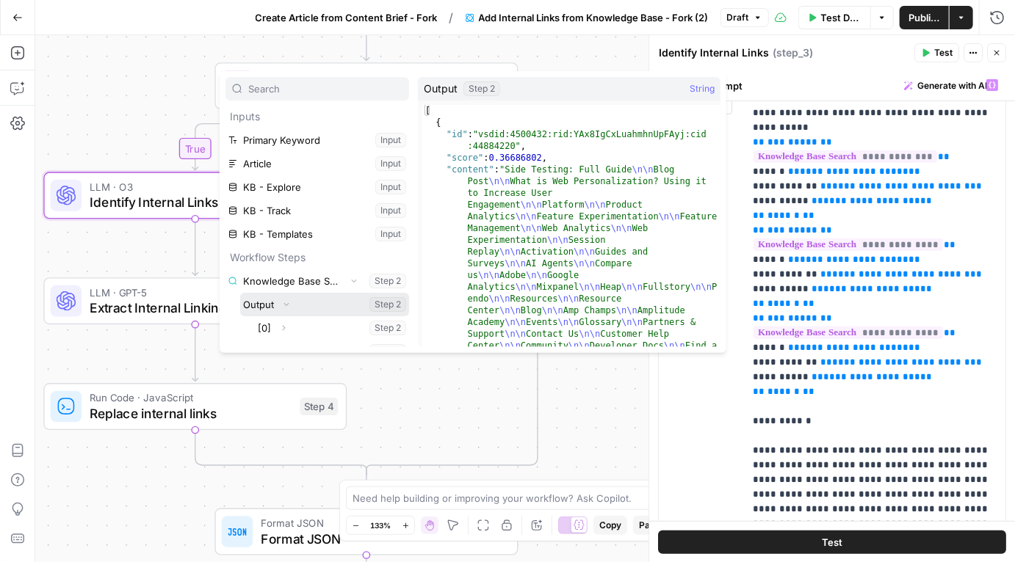
click at [300, 302] on button "Select variable Output" at bounding box center [324, 304] width 169 height 23
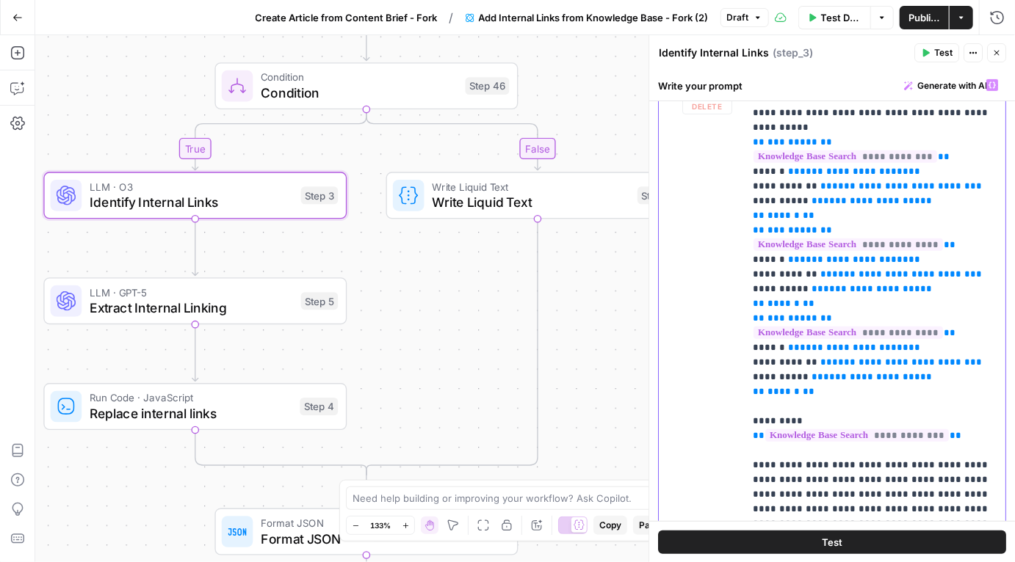
click at [980, 405] on p "**********" at bounding box center [875, 407] width 244 height 954
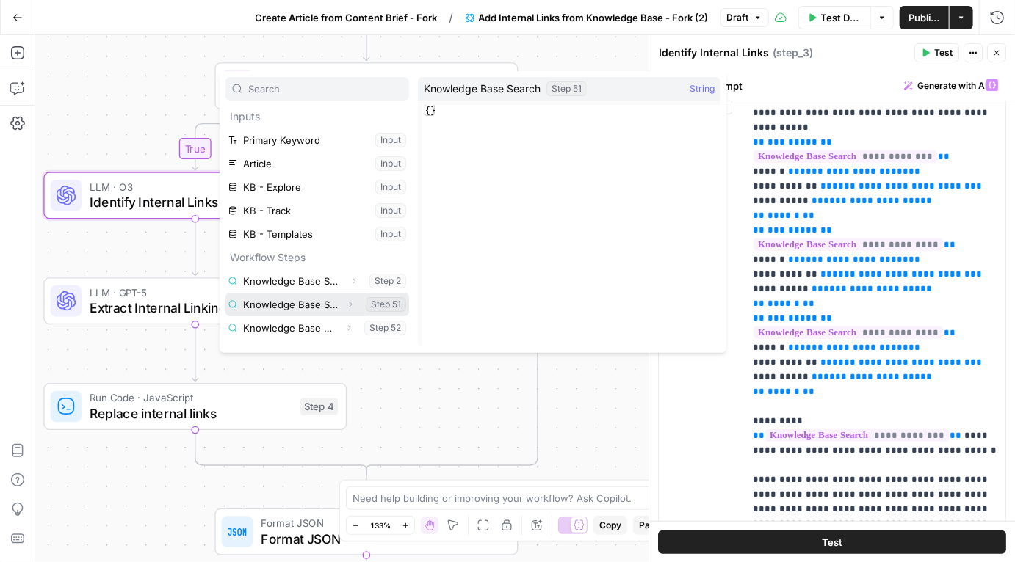
click at [348, 302] on icon "button" at bounding box center [350, 304] width 9 height 9
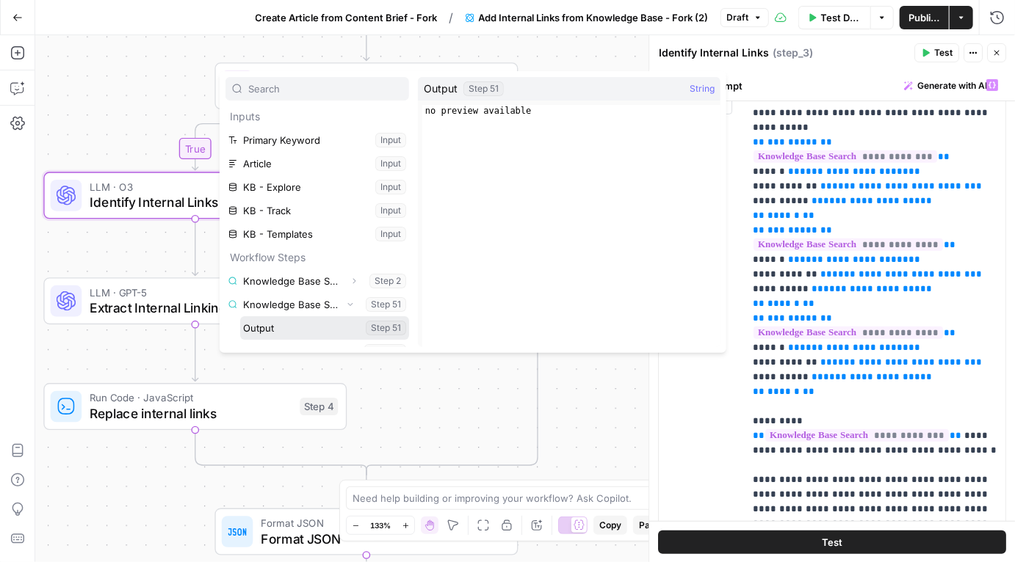
click at [289, 328] on button "Select variable Output" at bounding box center [324, 327] width 169 height 23
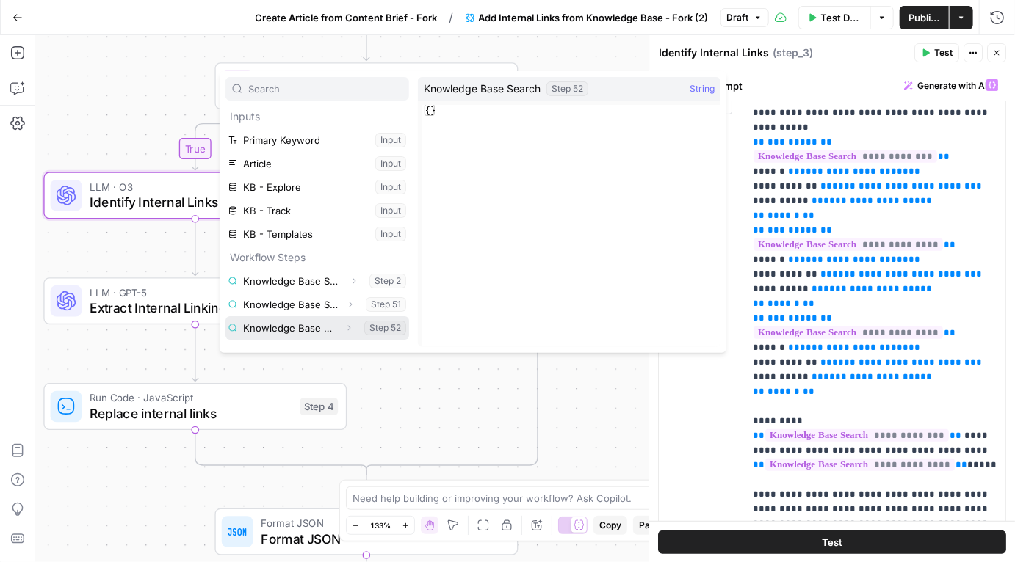
click at [351, 331] on icon "button" at bounding box center [348, 328] width 9 height 9
click at [346, 330] on icon "button" at bounding box center [348, 327] width 9 height 9
click at [346, 330] on icon "button" at bounding box center [349, 328] width 10 height 10
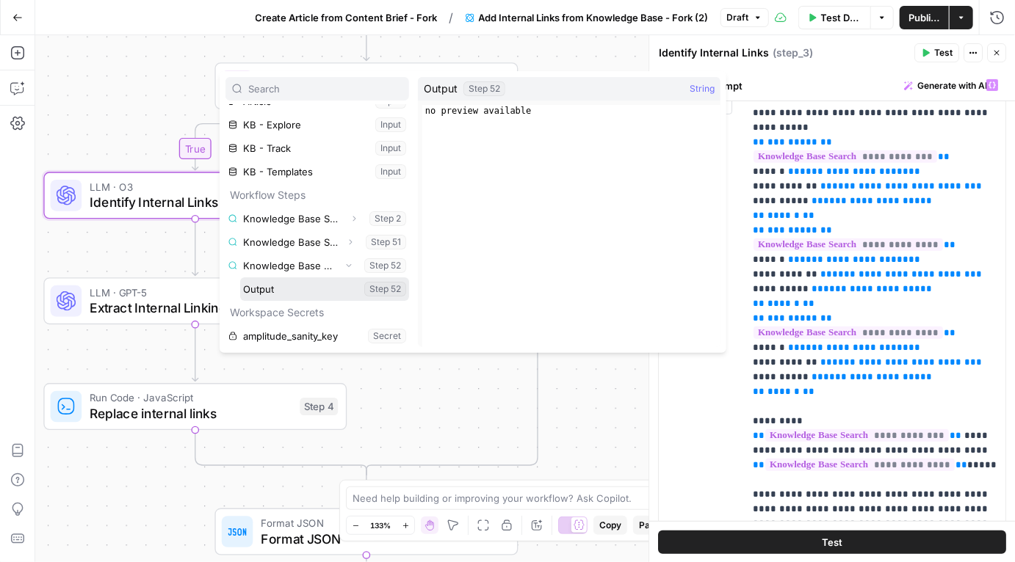
click at [308, 289] on button "Select variable Output" at bounding box center [324, 289] width 169 height 23
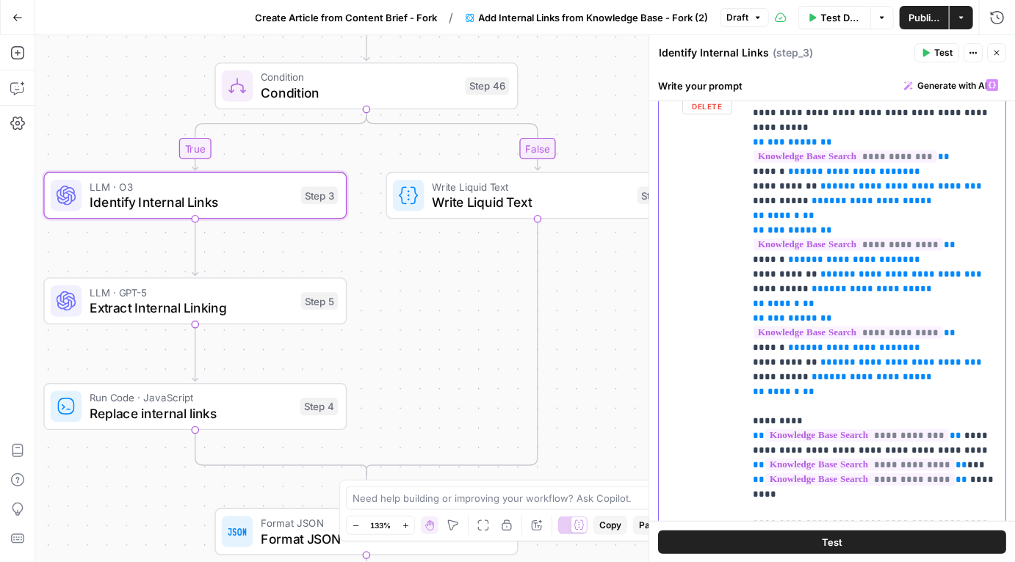
click at [814, 421] on p "**********" at bounding box center [875, 436] width 244 height 1013
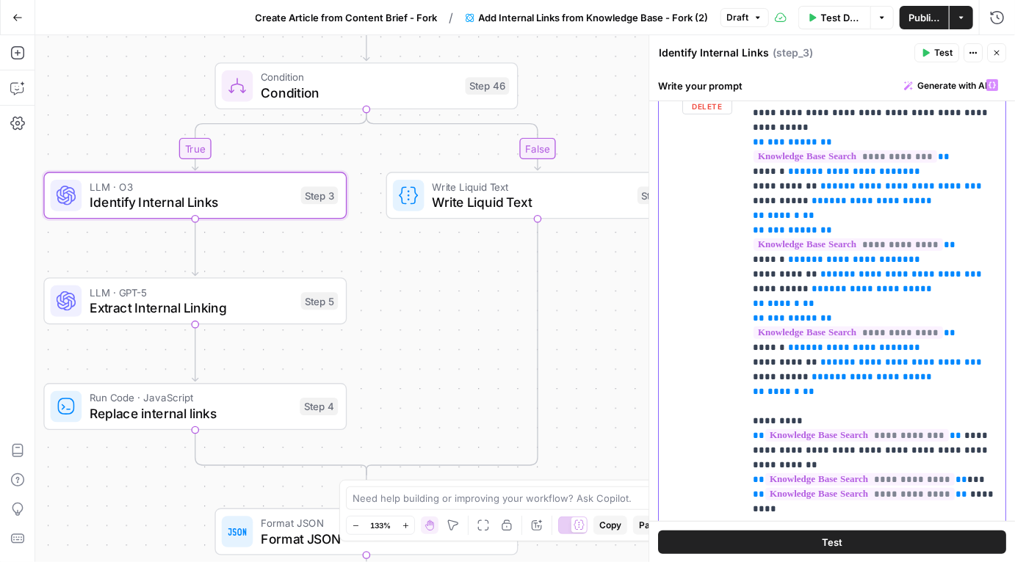
click at [974, 479] on p "**********" at bounding box center [875, 444] width 244 height 1028
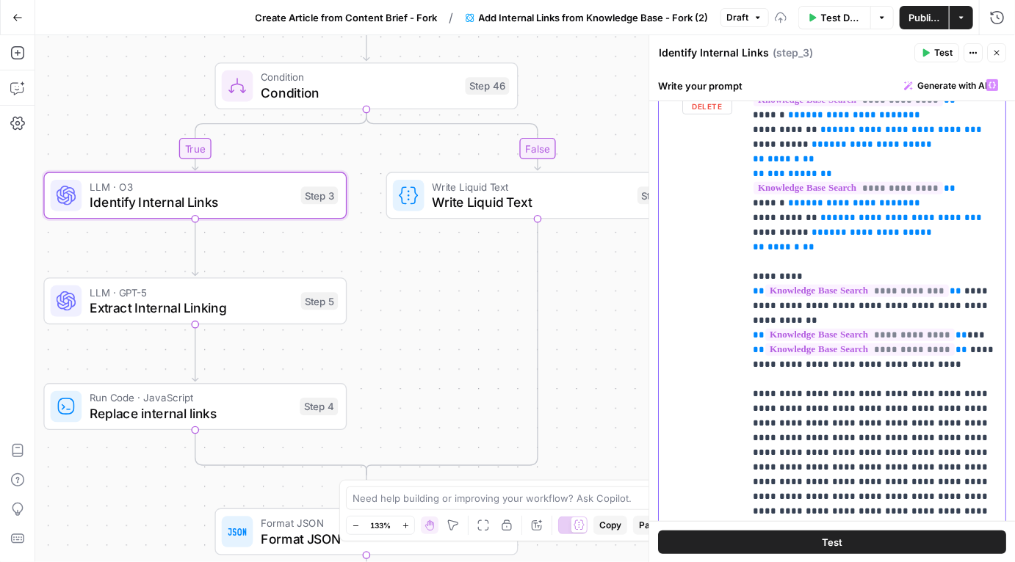
scroll to position [305, 0]
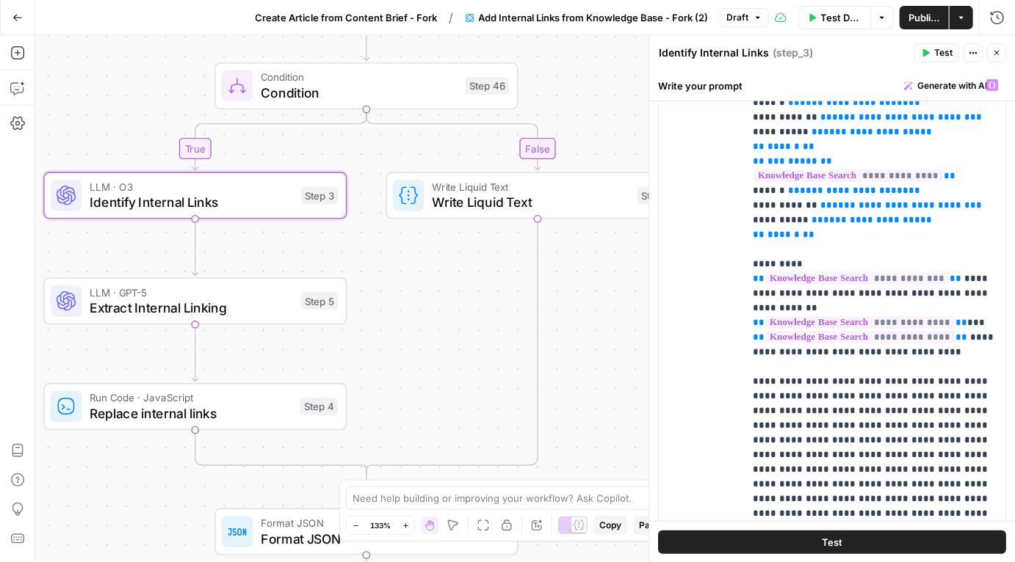
click at [927, 19] on span "Publish" at bounding box center [924, 17] width 32 height 15
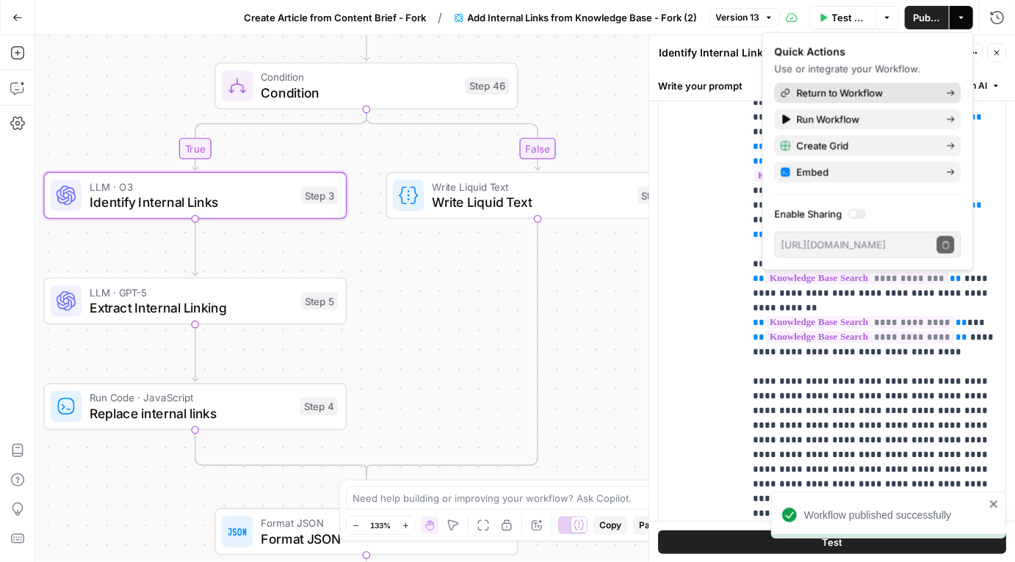
click at [847, 90] on span "Return to Workflow" at bounding box center [866, 93] width 138 height 15
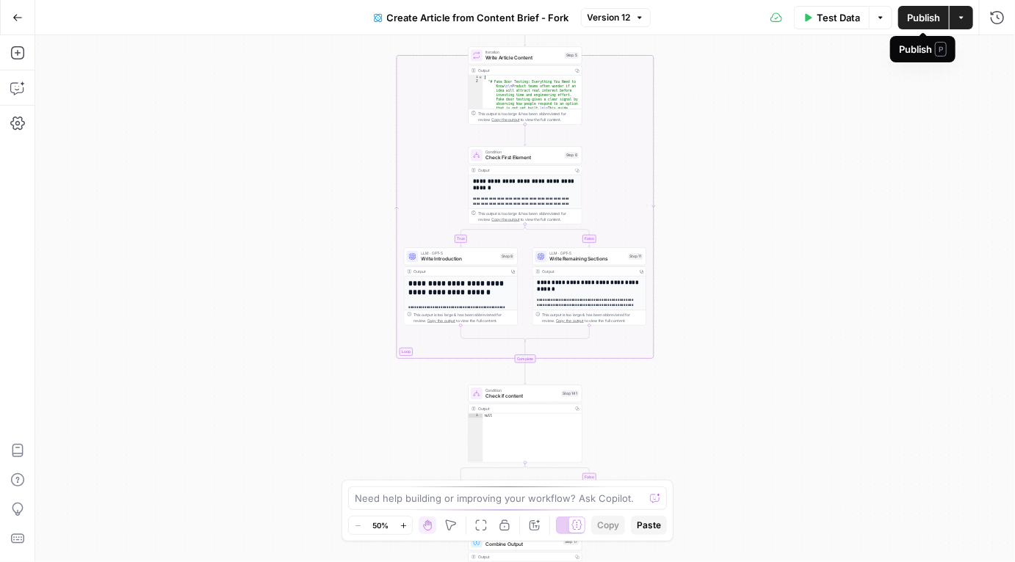
click at [926, 22] on span "Publish" at bounding box center [923, 17] width 33 height 15
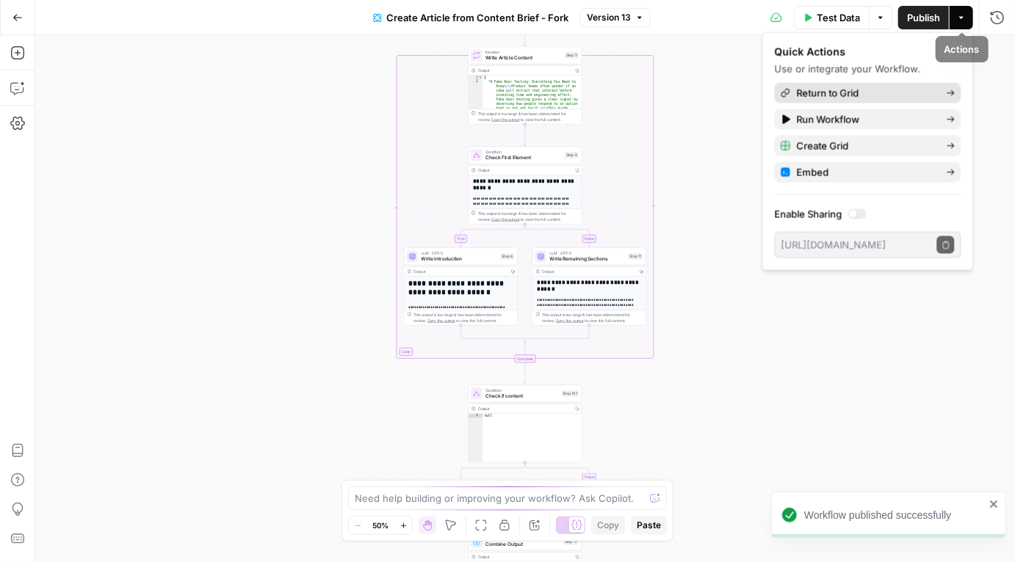
click at [877, 89] on span "Return to Grid" at bounding box center [866, 93] width 138 height 15
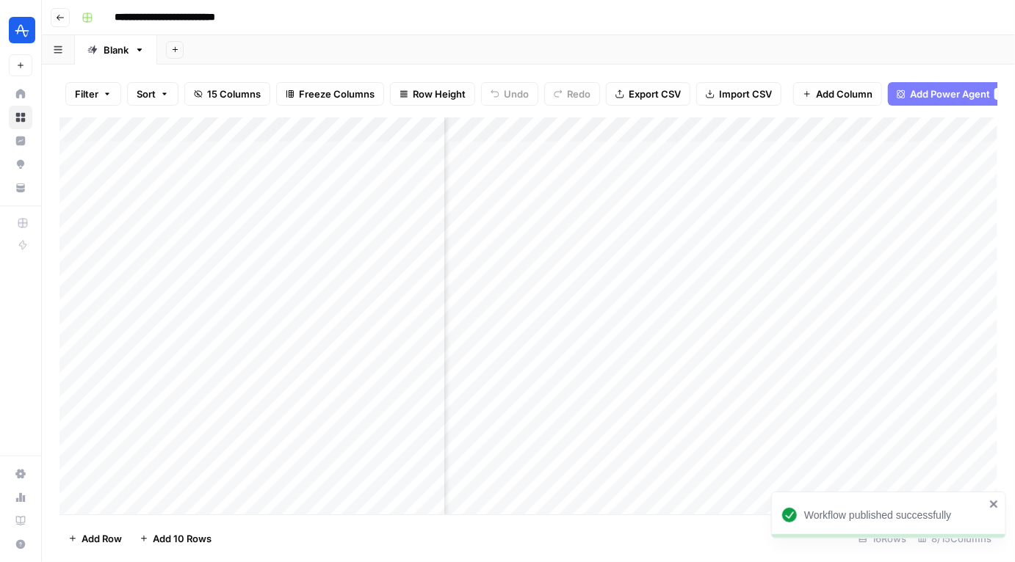
scroll to position [50, 100]
click at [95, 399] on div "Add Column" at bounding box center [528, 316] width 938 height 398
click at [98, 425] on div "Add Column" at bounding box center [528, 316] width 938 height 398
click at [94, 452] on div "Add Column" at bounding box center [528, 316] width 938 height 398
click at [645, 401] on div "Add Column" at bounding box center [528, 316] width 938 height 398
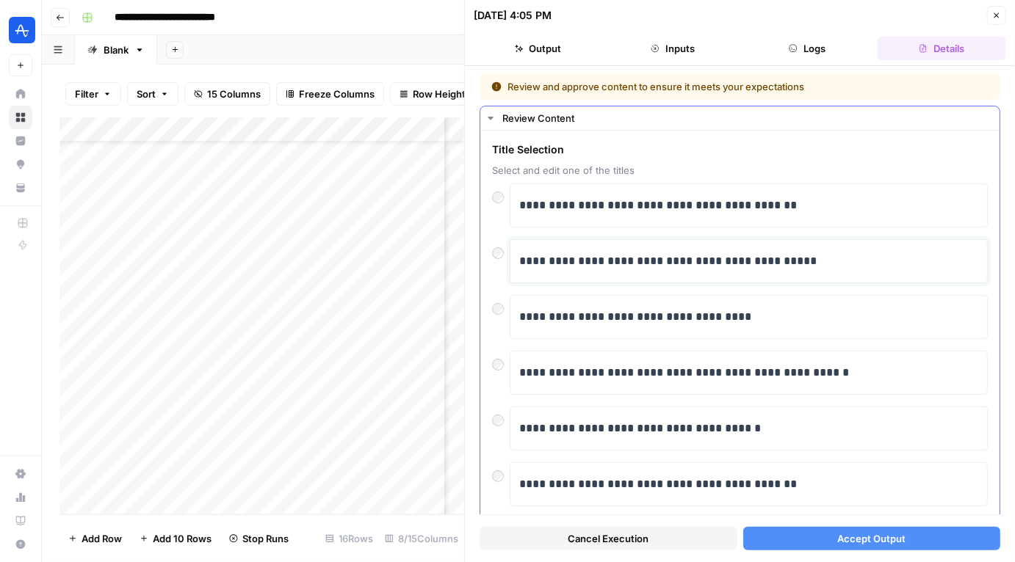
click at [670, 254] on p "**********" at bounding box center [749, 261] width 460 height 19
click at [490, 258] on div "**********" at bounding box center [739, 436] width 519 height 611
click at [787, 535] on button "Accept Output" at bounding box center [872, 538] width 258 height 23
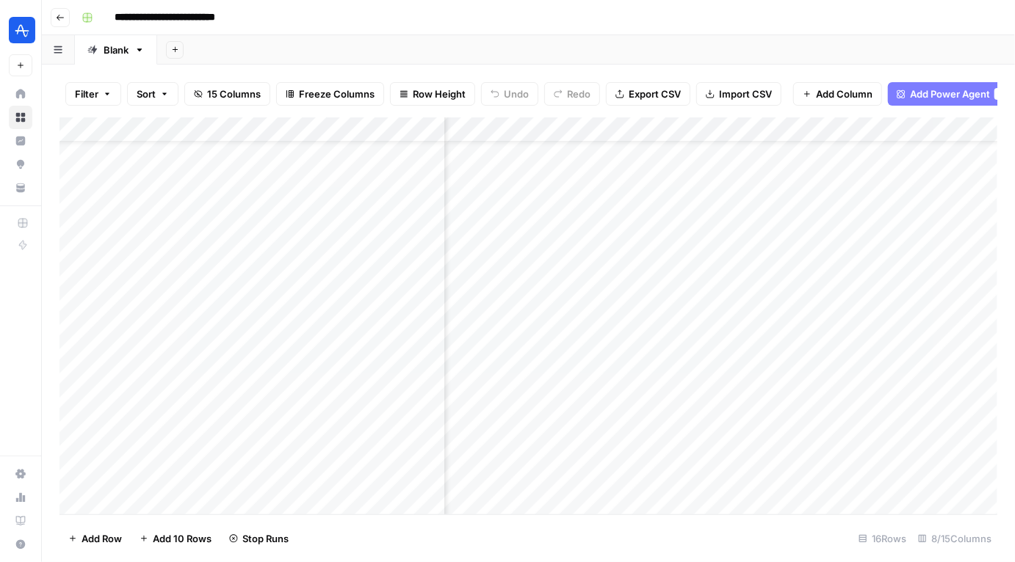
click at [626, 427] on div "Add Column" at bounding box center [528, 316] width 938 height 398
click at [641, 428] on div "Add Column" at bounding box center [528, 316] width 938 height 398
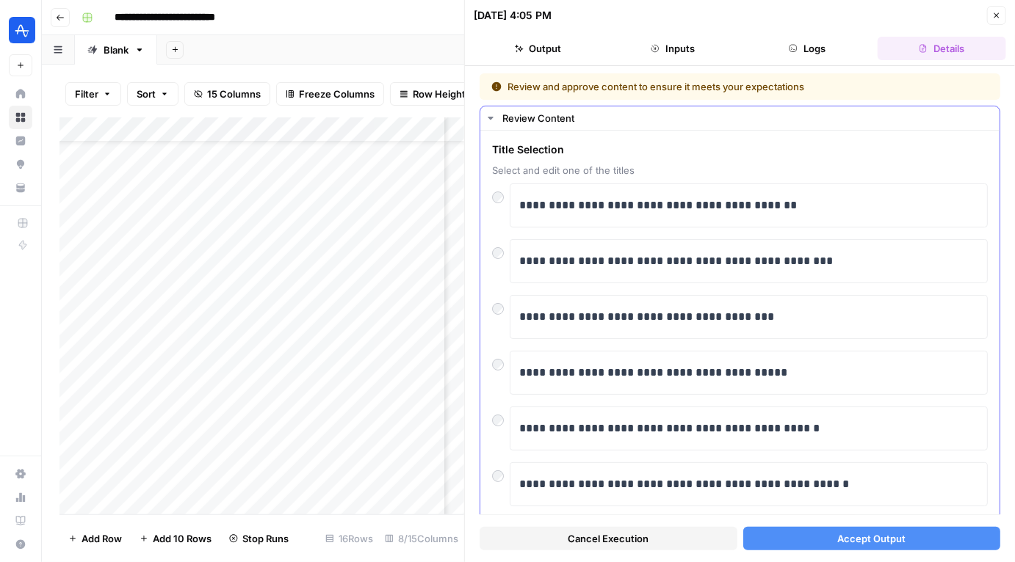
click at [509, 257] on div "**********" at bounding box center [740, 261] width 496 height 44
click at [503, 256] on div at bounding box center [501, 249] width 18 height 21
click at [869, 541] on span "Accept Output" at bounding box center [871, 539] width 68 height 15
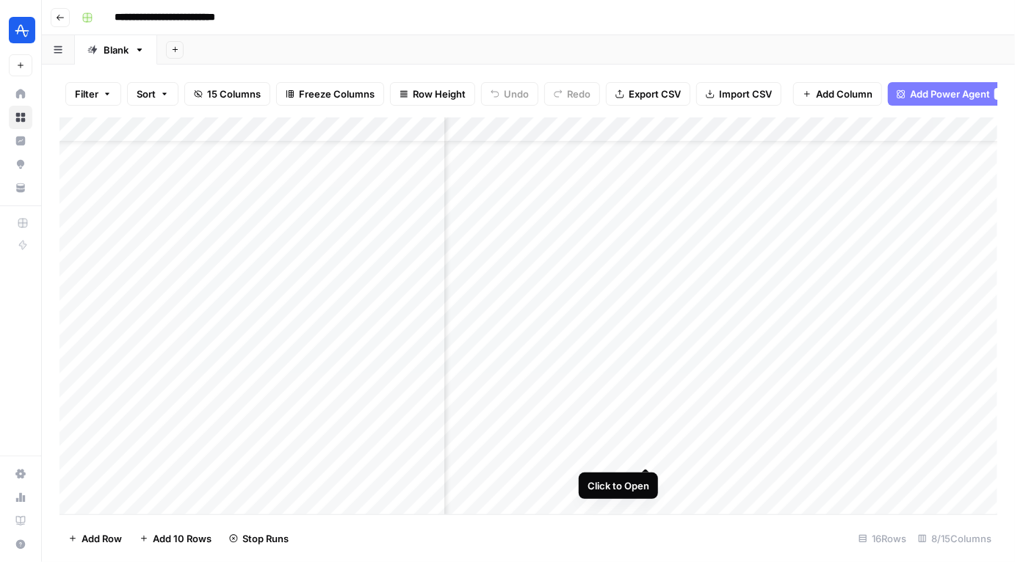
click at [644, 452] on div "Add Column" at bounding box center [528, 316] width 938 height 398
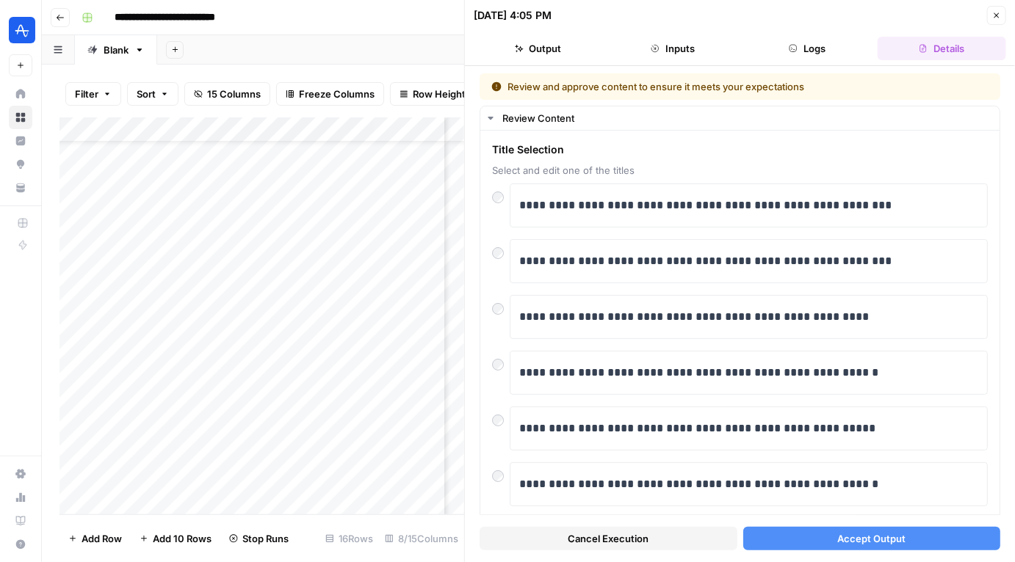
click at [846, 543] on span "Accept Output" at bounding box center [871, 539] width 68 height 15
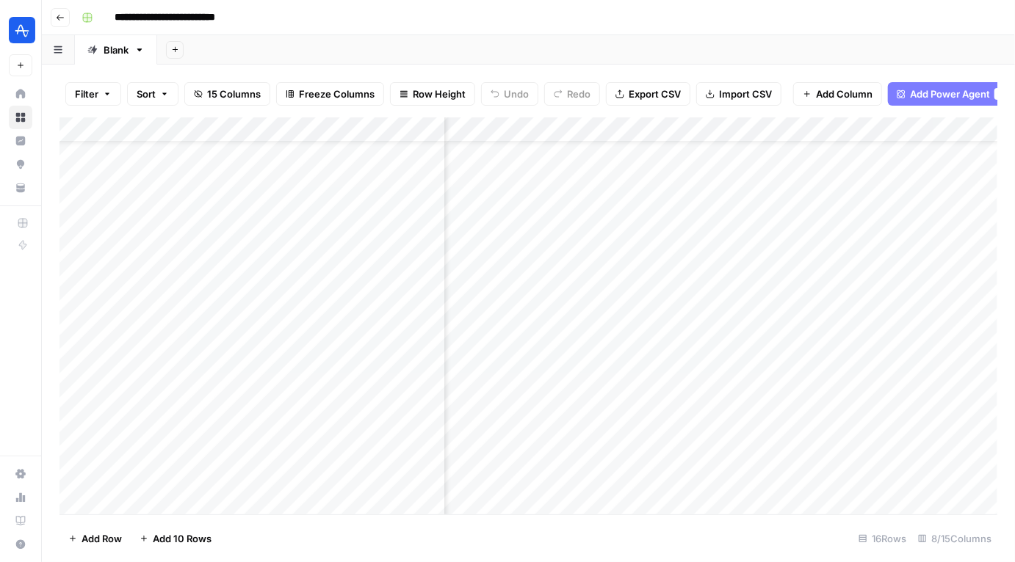
scroll to position [50, 100]
